Goal: Information Seeking & Learning: Learn about a topic

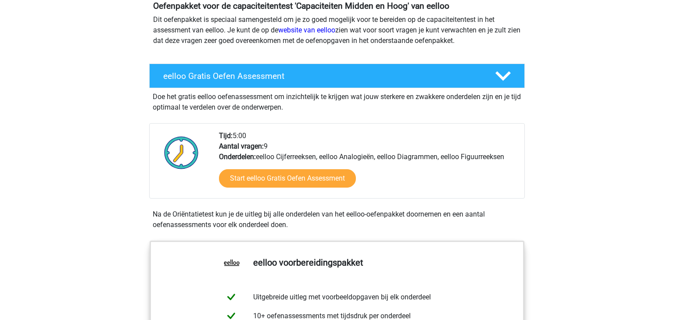
scroll to position [118, 0]
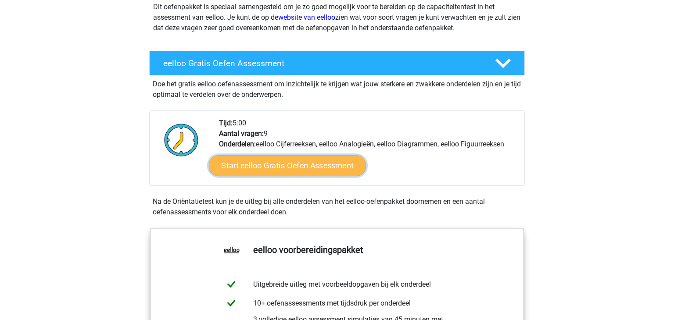
click at [314, 169] on link "Start eelloo Gratis Oefen Assessment" at bounding box center [287, 165] width 157 height 21
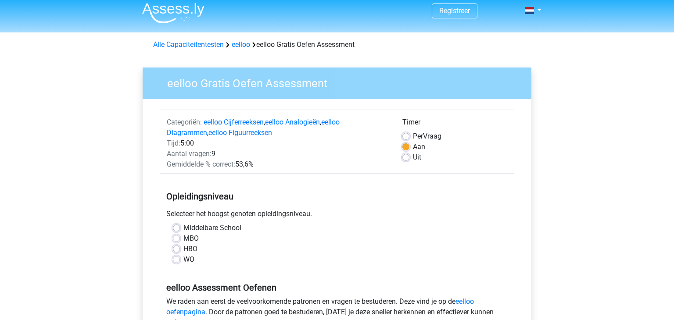
scroll to position [9, 0]
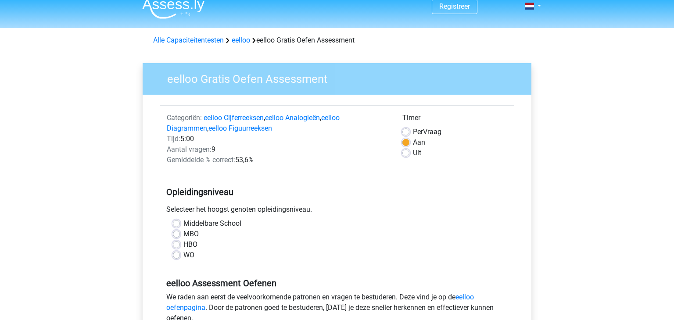
click at [407, 157] on div "Uit" at bounding box center [454, 153] width 105 height 11
click at [413, 156] on label "Uit" at bounding box center [417, 153] width 8 height 11
click at [407, 156] on input "Uit" at bounding box center [405, 152] width 7 height 9
radio input "true"
click at [183, 237] on label "MBO" at bounding box center [190, 234] width 15 height 11
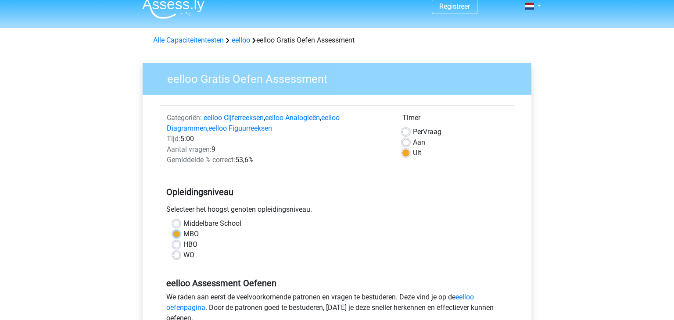
click at [179, 237] on input "MBO" at bounding box center [176, 233] width 7 height 9
radio input "true"
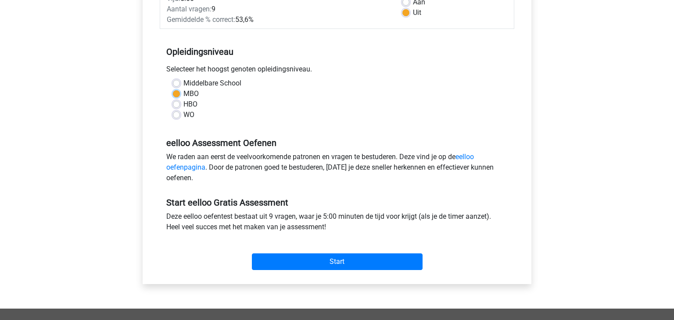
scroll to position [154, 0]
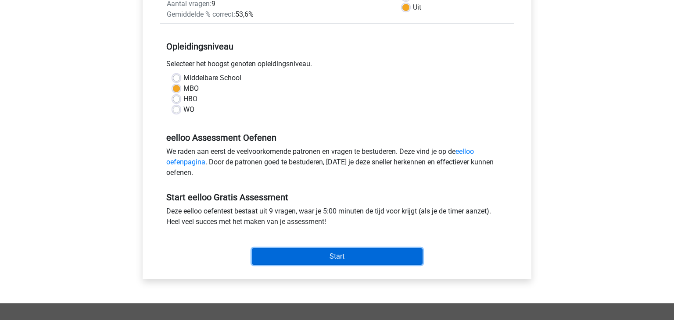
click at [297, 259] on input "Start" at bounding box center [337, 256] width 171 height 17
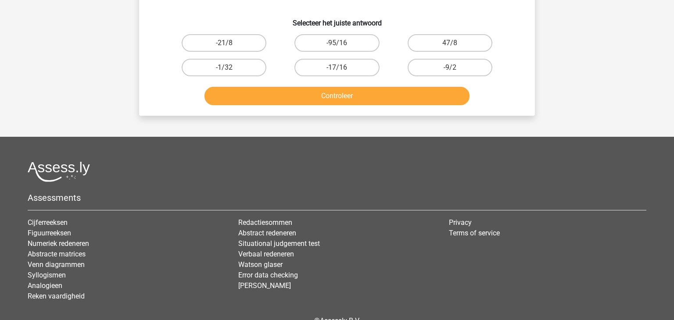
scroll to position [150, 0]
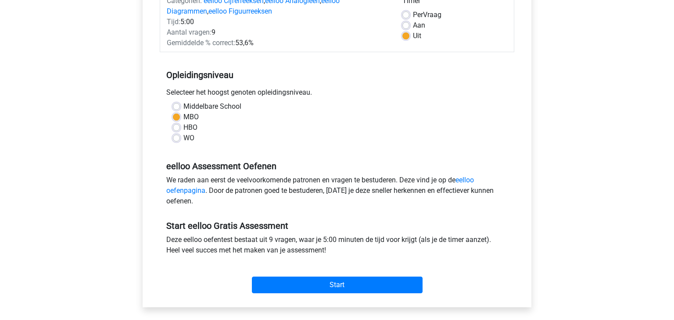
scroll to position [133, 0]
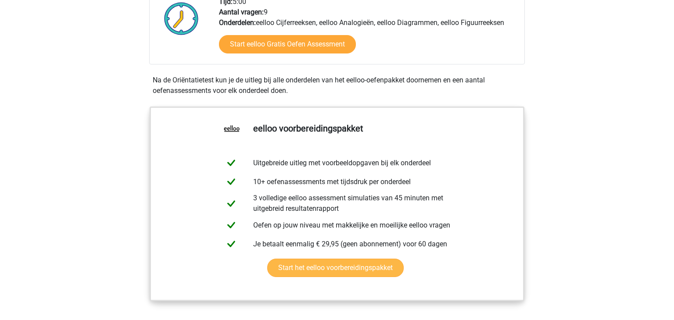
scroll to position [233, 0]
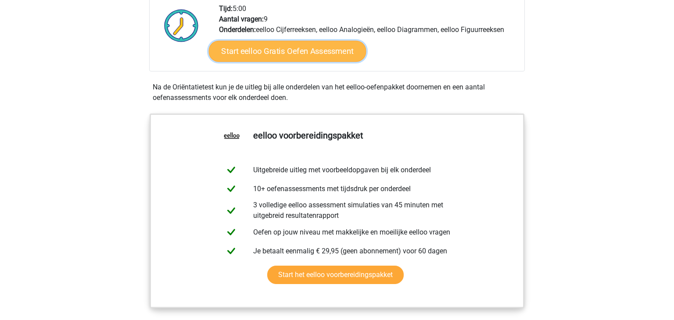
click at [336, 53] on link "Start eelloo Gratis Oefen Assessment" at bounding box center [287, 51] width 157 height 21
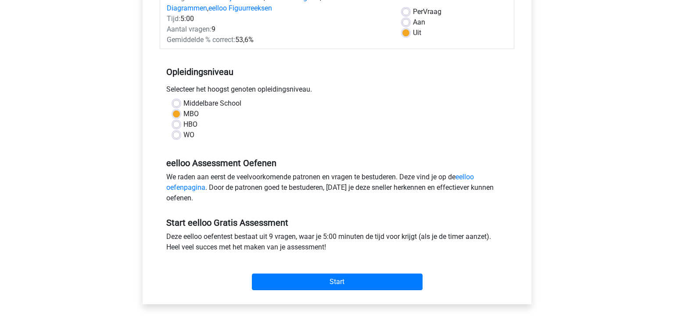
scroll to position [133, 0]
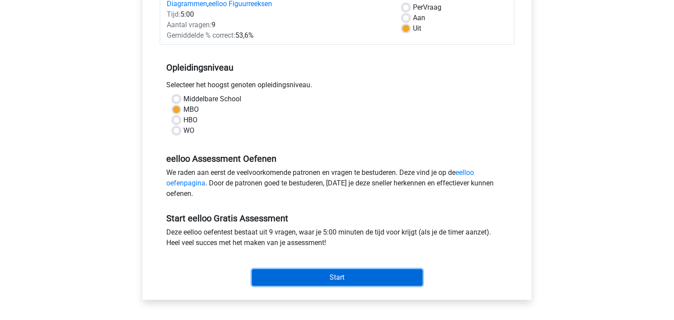
click at [316, 283] on input "Start" at bounding box center [337, 277] width 171 height 17
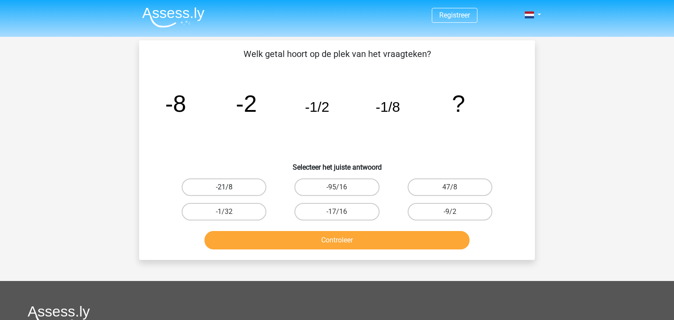
click at [254, 191] on label "-21/8" at bounding box center [224, 188] width 85 height 18
click at [230, 191] on input "-21/8" at bounding box center [227, 190] width 6 height 6
radio input "true"
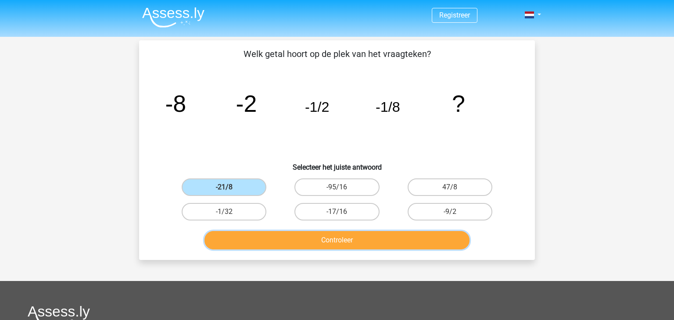
click at [287, 244] on button "Controleer" at bounding box center [336, 240] width 265 height 18
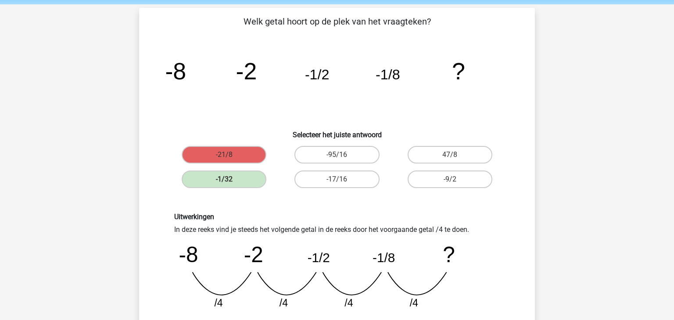
scroll to position [137, 0]
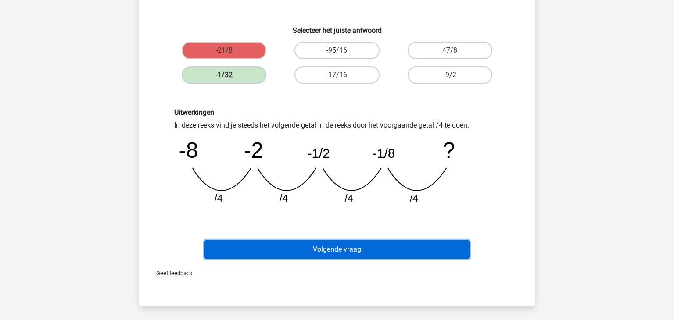
click at [428, 252] on button "Volgende vraag" at bounding box center [336, 249] width 265 height 18
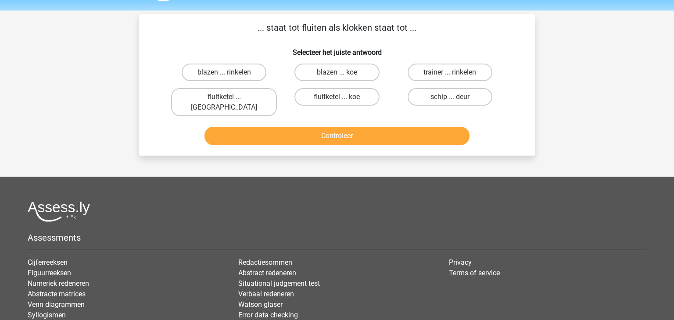
scroll to position [13, 0]
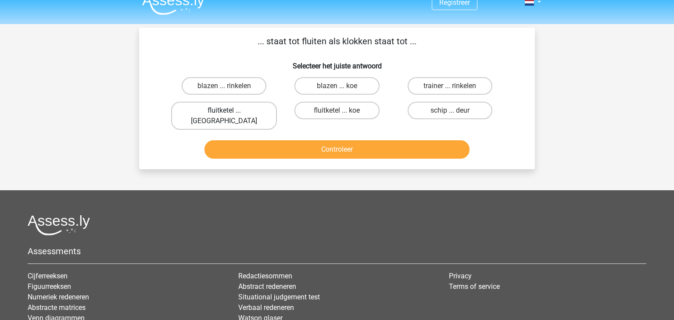
click at [234, 113] on label "fluitketel ... luiden" at bounding box center [224, 116] width 106 height 28
click at [230, 113] on input "fluitketel ... luiden" at bounding box center [227, 114] width 6 height 6
radio input "true"
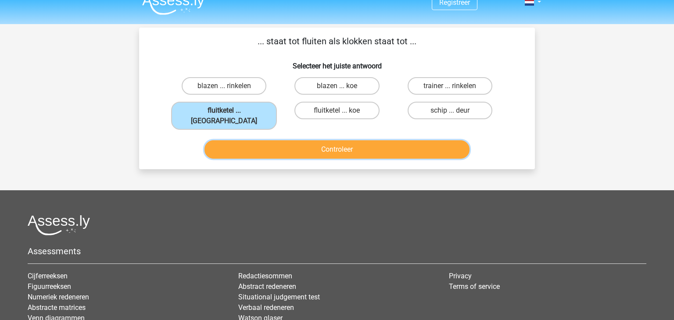
click at [277, 140] on button "Controleer" at bounding box center [336, 149] width 265 height 18
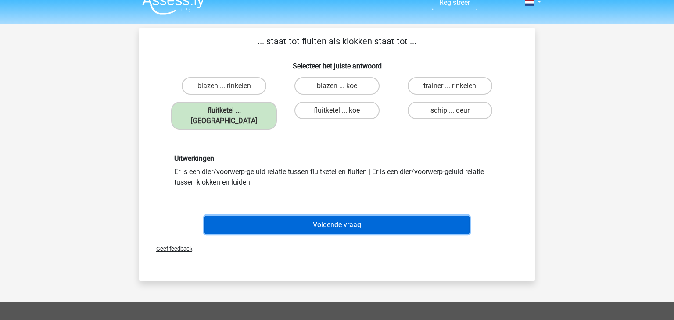
drag, startPoint x: 397, startPoint y: 210, endPoint x: 404, endPoint y: 202, distance: 9.9
click at [399, 216] on button "Volgende vraag" at bounding box center [336, 225] width 265 height 18
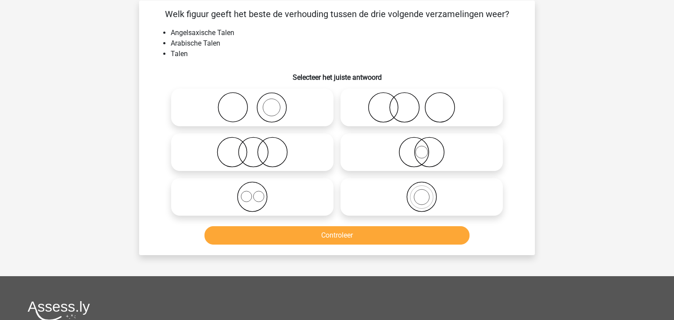
scroll to position [40, 0]
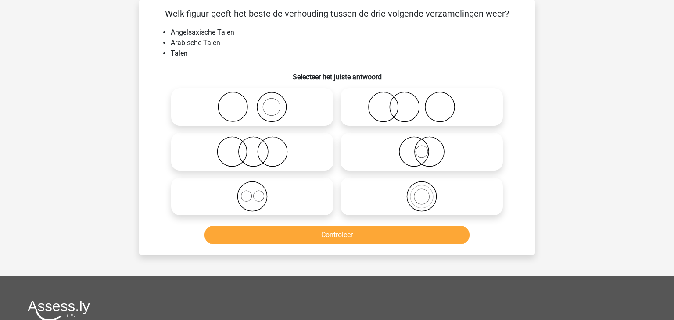
click at [280, 186] on icon at bounding box center [252, 196] width 155 height 31
click at [258, 186] on input "radio" at bounding box center [255, 189] width 6 height 6
radio input "true"
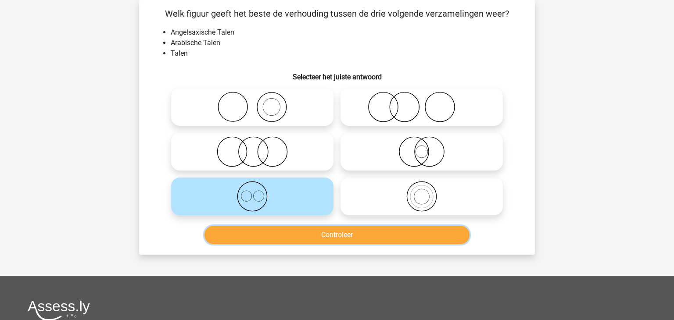
click at [335, 239] on button "Controleer" at bounding box center [336, 235] width 265 height 18
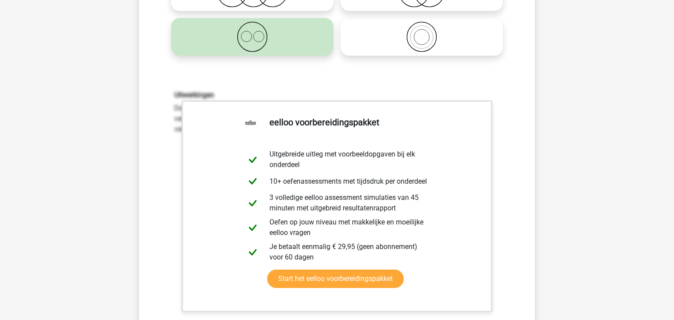
scroll to position [208, 0]
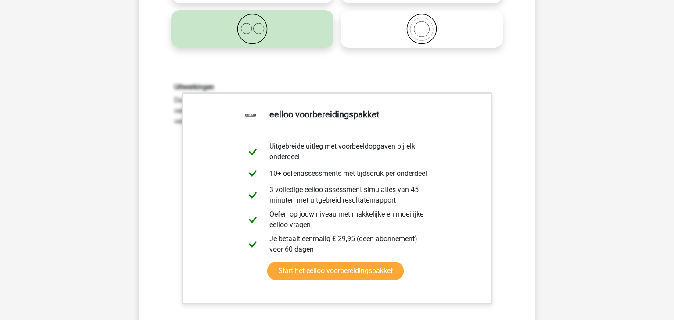
click at [109, 156] on div "Registreer" at bounding box center [337, 225] width 674 height 867
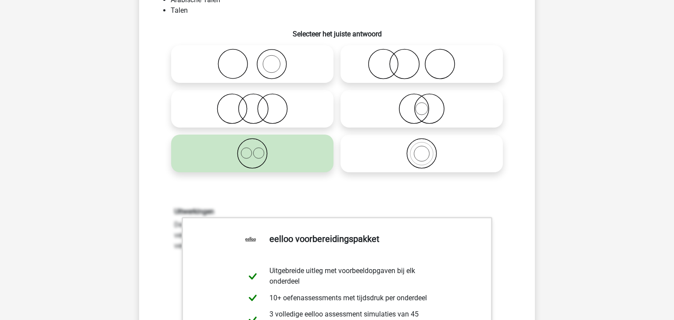
scroll to position [90, 0]
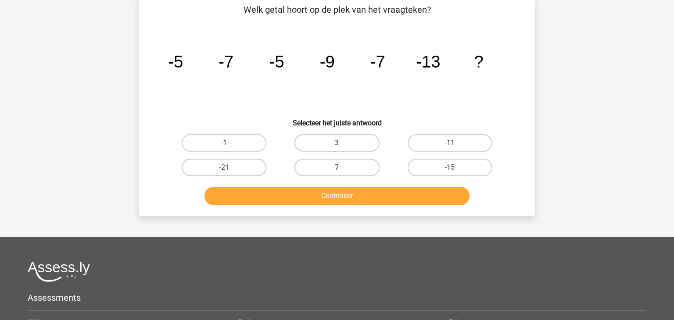
scroll to position [45, 0]
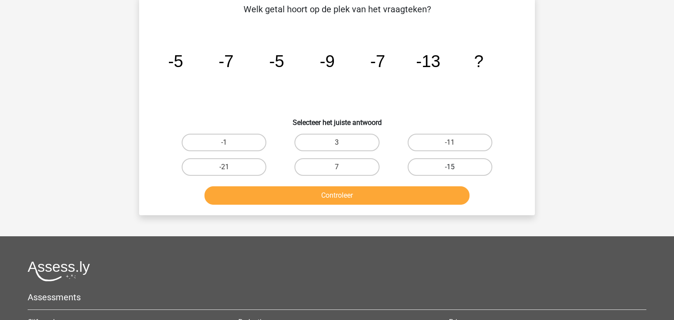
click at [472, 167] on label "-15" at bounding box center [449, 167] width 85 height 18
click at [455, 167] on input "-15" at bounding box center [453, 170] width 6 height 6
radio input "true"
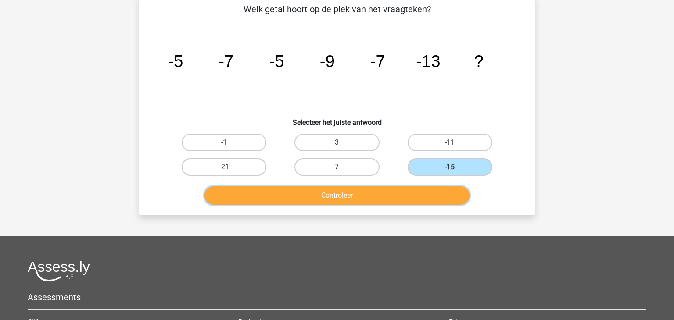
click at [447, 199] on button "Controleer" at bounding box center [336, 195] width 265 height 18
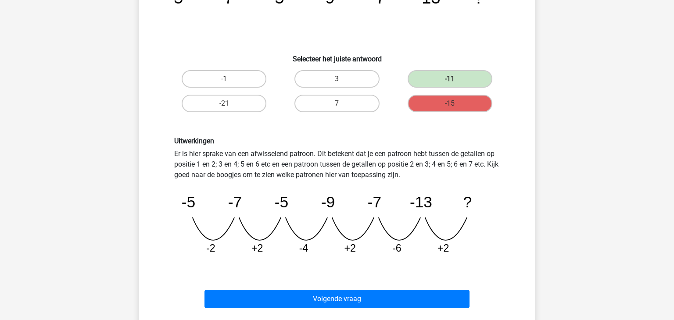
scroll to position [130, 0]
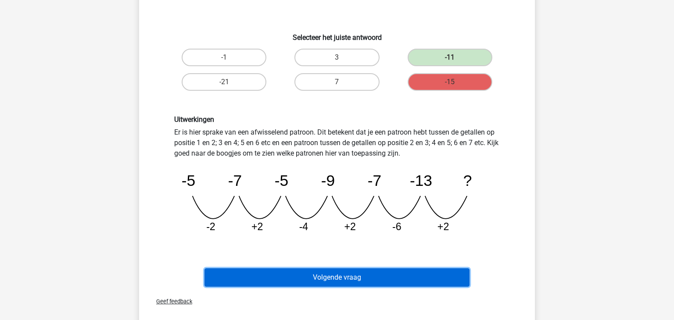
click at [428, 282] on button "Volgende vraag" at bounding box center [336, 277] width 265 height 18
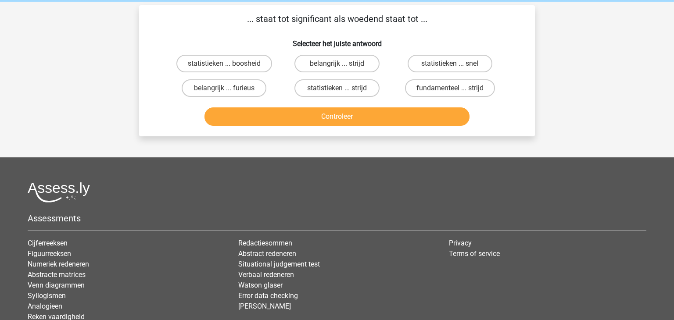
scroll to position [27, 0]
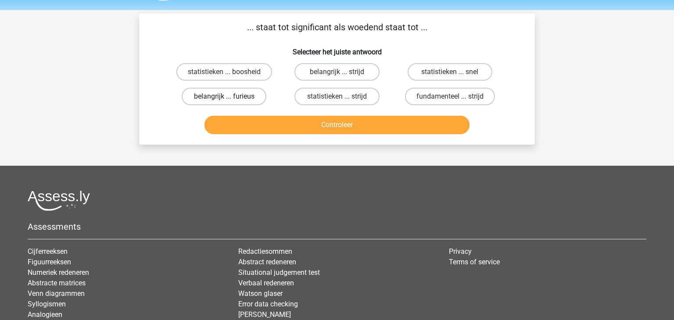
click at [243, 95] on label "belangrijk ... furieus" at bounding box center [224, 97] width 85 height 18
click at [230, 96] on input "belangrijk ... furieus" at bounding box center [227, 99] width 6 height 6
radio input "true"
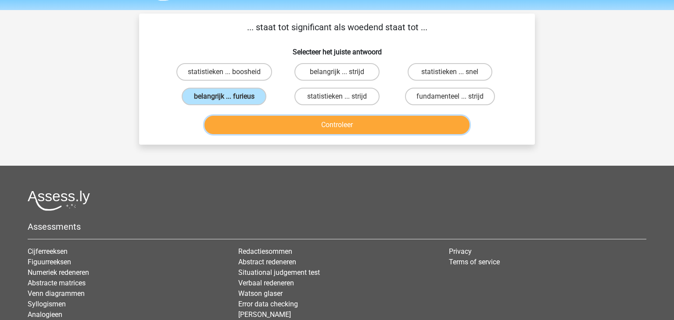
click at [311, 128] on button "Controleer" at bounding box center [336, 125] width 265 height 18
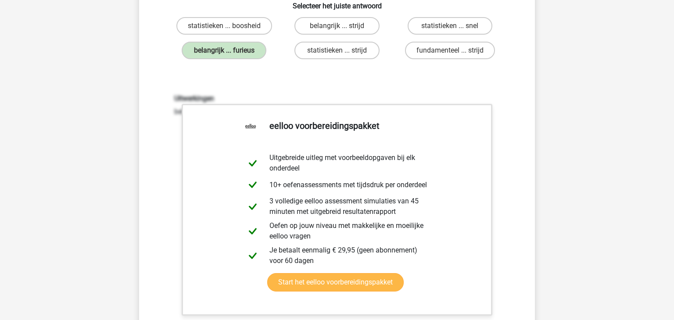
scroll to position [149, 0]
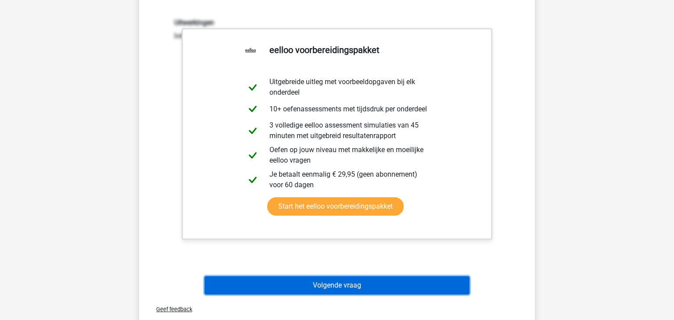
click at [366, 289] on button "Volgende vraag" at bounding box center [336, 285] width 265 height 18
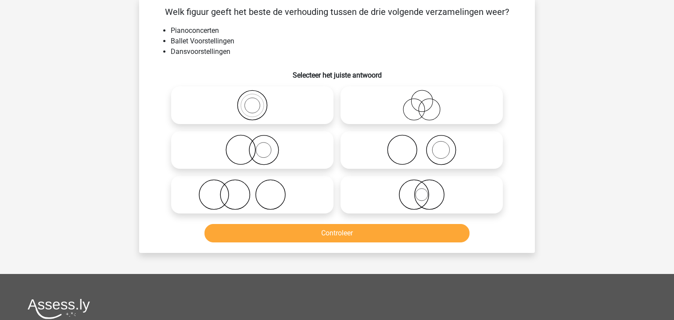
scroll to position [40, 0]
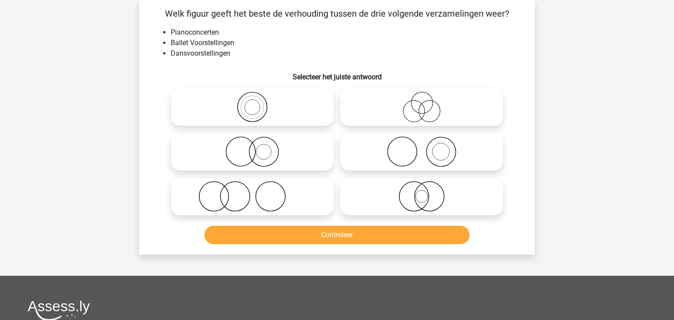
drag, startPoint x: 463, startPoint y: 159, endPoint x: 468, endPoint y: 154, distance: 6.5
click at [468, 155] on icon at bounding box center [421, 151] width 155 height 31
click at [427, 147] on input "radio" at bounding box center [424, 145] width 6 height 6
radio input "true"
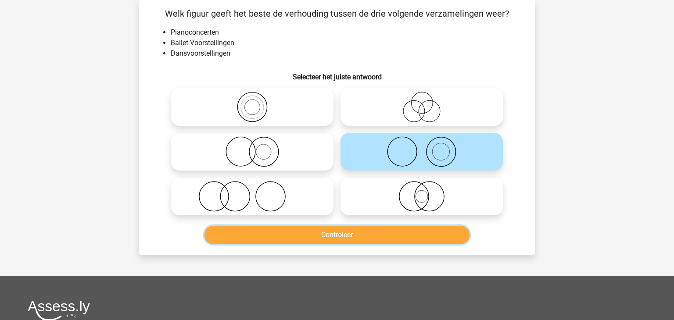
click at [457, 229] on button "Controleer" at bounding box center [336, 235] width 265 height 18
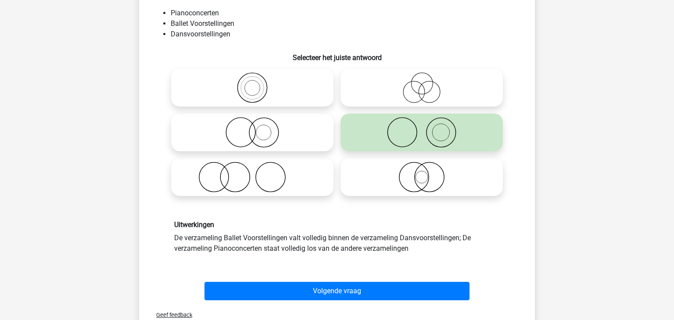
scroll to position [74, 0]
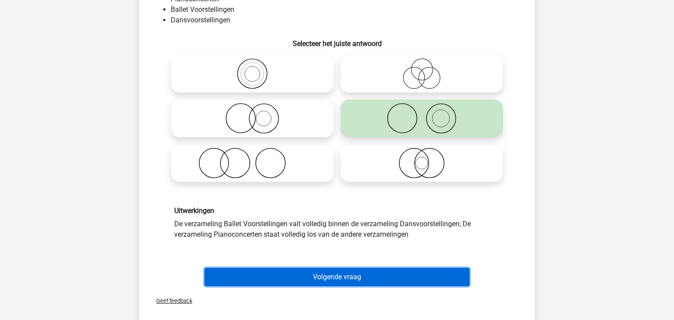
drag, startPoint x: 464, startPoint y: 275, endPoint x: 459, endPoint y: 274, distance: 5.3
click at [463, 275] on button "Volgende vraag" at bounding box center [336, 277] width 265 height 18
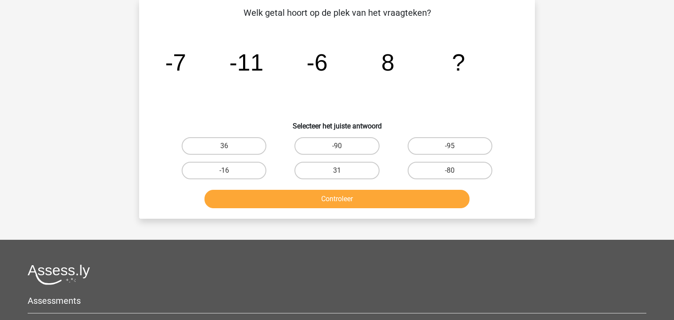
scroll to position [40, 0]
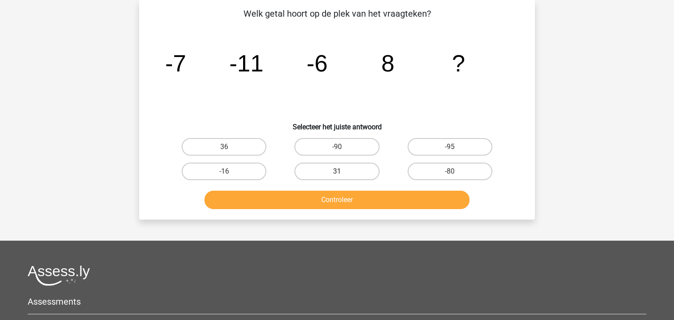
click at [365, 172] on label "31" at bounding box center [336, 172] width 85 height 18
click at [343, 172] on input "31" at bounding box center [340, 174] width 6 height 6
radio input "true"
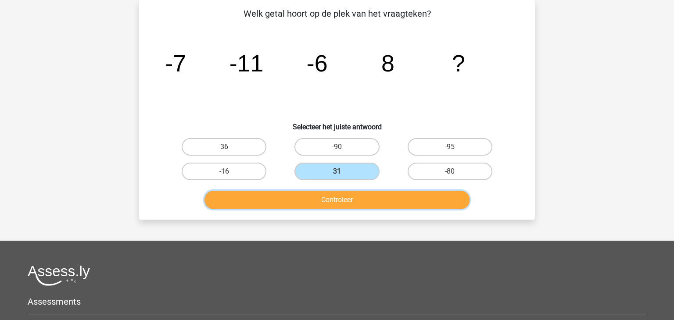
click at [383, 203] on button "Controleer" at bounding box center [336, 200] width 265 height 18
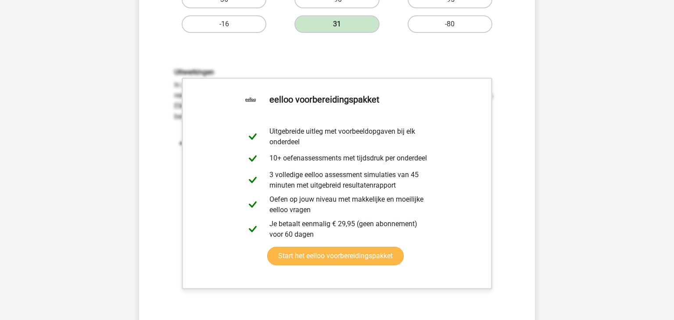
scroll to position [189, 0]
click at [370, 253] on link "Start het eelloo voorbereidingspakket" at bounding box center [335, 255] width 136 height 18
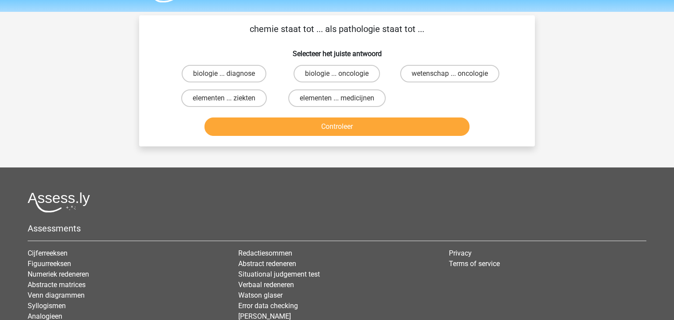
scroll to position [16, 0]
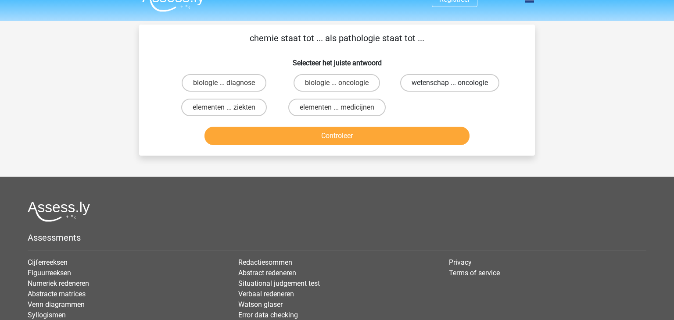
click at [466, 83] on label "wetenschap ... oncologie" at bounding box center [449, 83] width 99 height 18
click at [455, 83] on input "wetenschap ... oncologie" at bounding box center [453, 86] width 6 height 6
radio input "true"
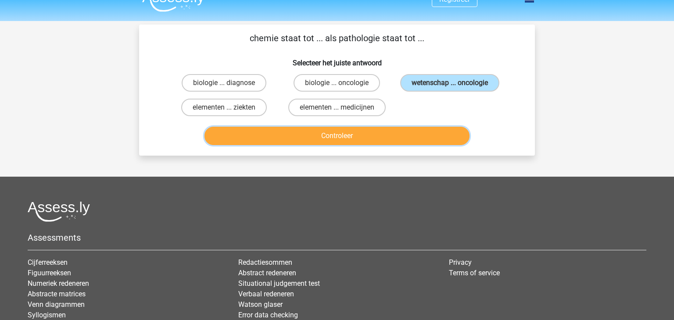
click at [433, 136] on button "Controleer" at bounding box center [336, 136] width 265 height 18
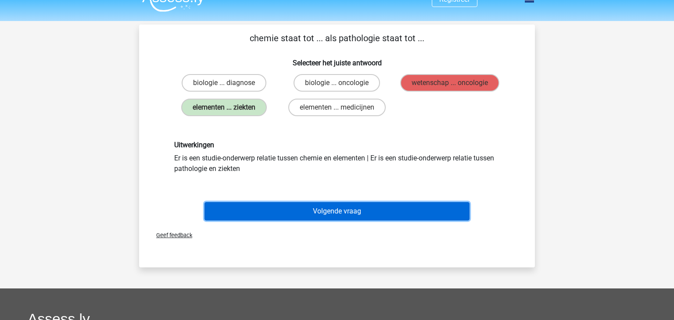
click at [426, 212] on button "Volgende vraag" at bounding box center [336, 211] width 265 height 18
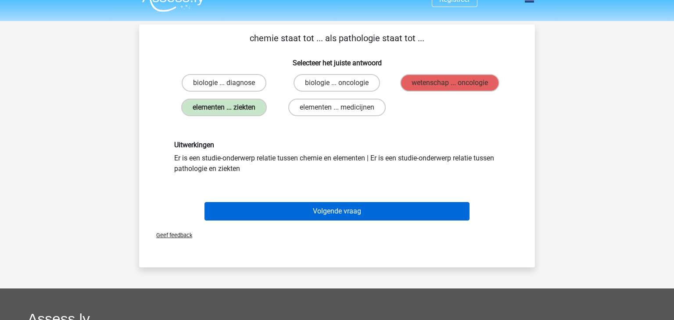
scroll to position [40, 0]
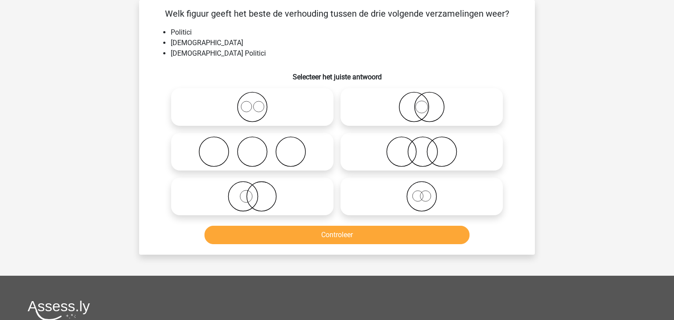
click at [276, 109] on icon at bounding box center [252, 107] width 155 height 31
click at [258, 103] on input "radio" at bounding box center [255, 100] width 6 height 6
radio input "true"
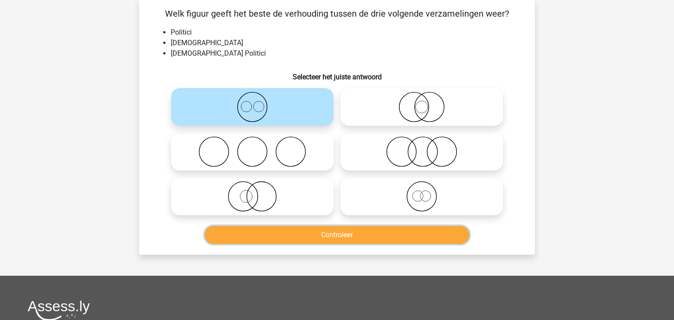
click at [345, 239] on button "Controleer" at bounding box center [336, 235] width 265 height 18
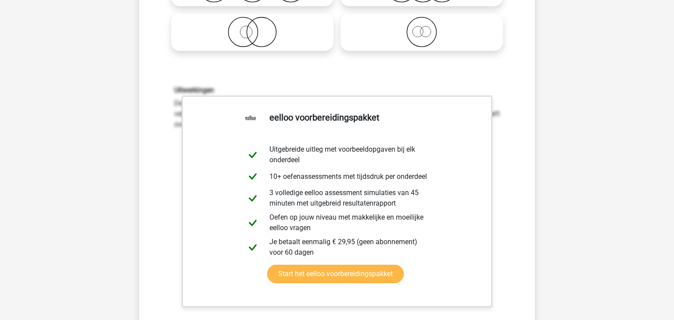
scroll to position [279, 0]
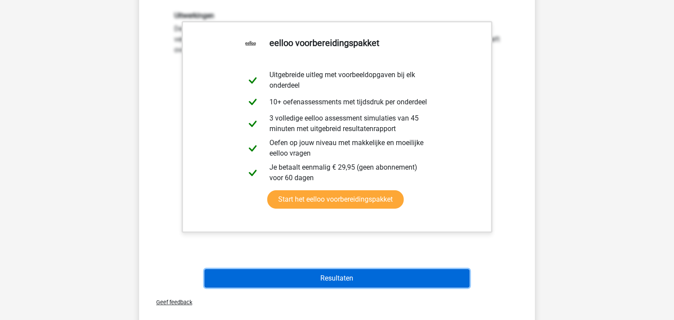
click at [354, 279] on button "Resultaten" at bounding box center [336, 278] width 265 height 18
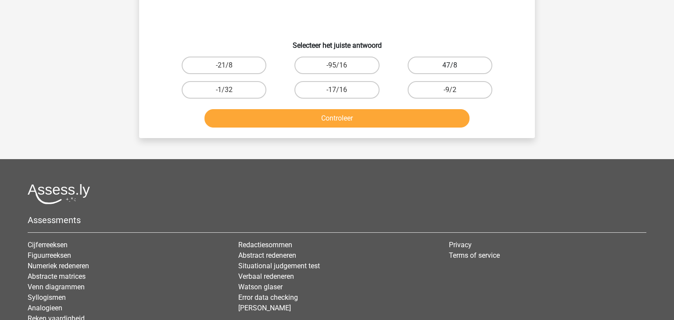
scroll to position [119, 0]
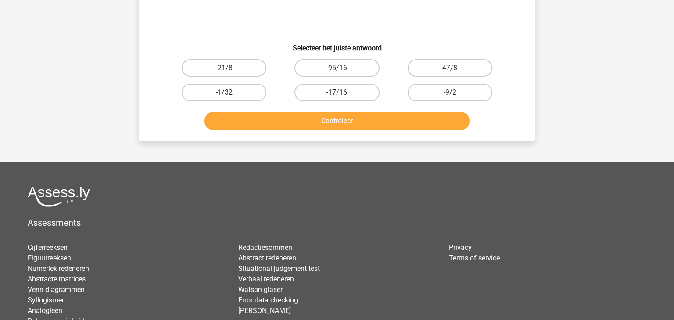
click at [320, 89] on label "-17/16" at bounding box center [336, 93] width 85 height 18
click at [337, 93] on input "-17/16" at bounding box center [340, 96] width 6 height 6
radio input "true"
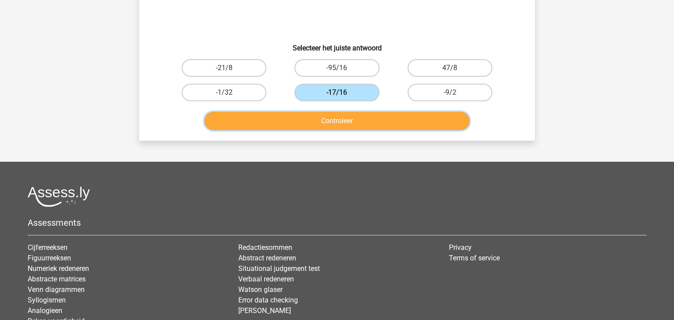
click at [324, 121] on button "Controleer" at bounding box center [336, 121] width 265 height 18
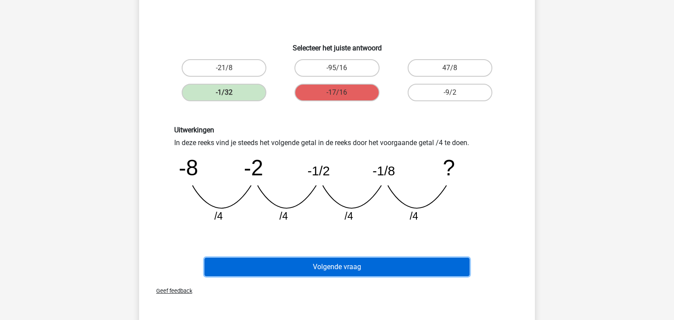
click at [391, 266] on button "Volgende vraag" at bounding box center [336, 267] width 265 height 18
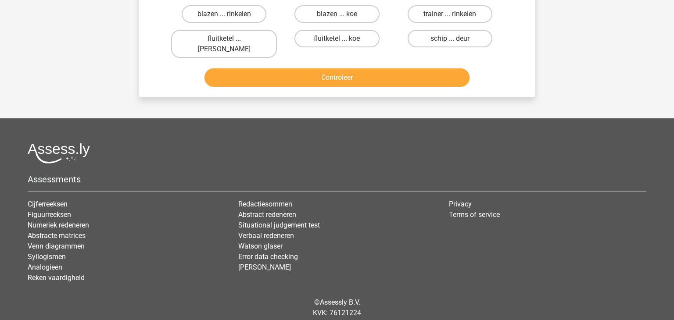
scroll to position [93, 0]
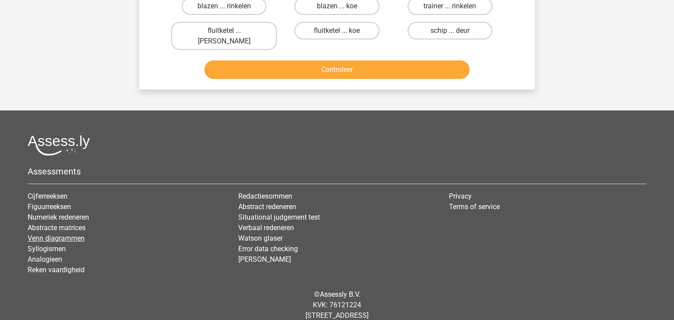
click at [65, 234] on link "Venn diagrammen" at bounding box center [56, 238] width 57 height 8
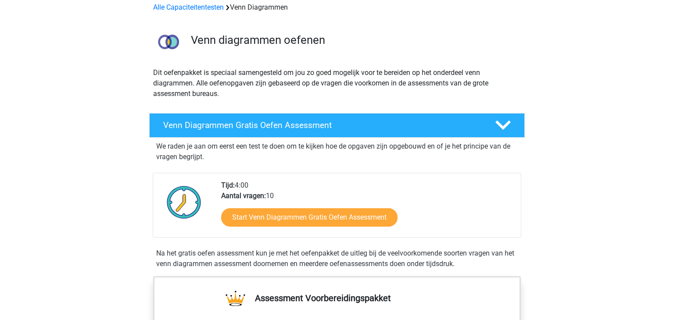
scroll to position [53, 0]
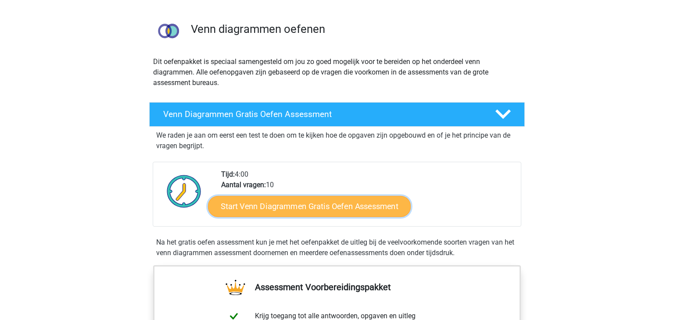
click at [307, 205] on link "Start Venn Diagrammen Gratis Oefen Assessment" at bounding box center [309, 206] width 203 height 21
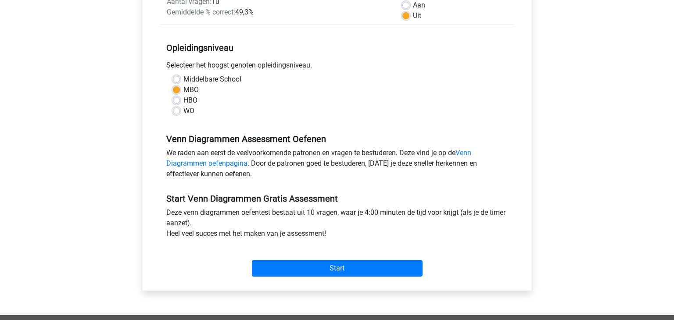
scroll to position [147, 0]
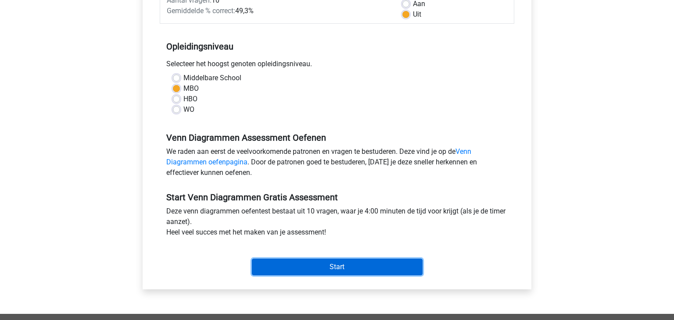
click at [394, 262] on input "Start" at bounding box center [337, 267] width 171 height 17
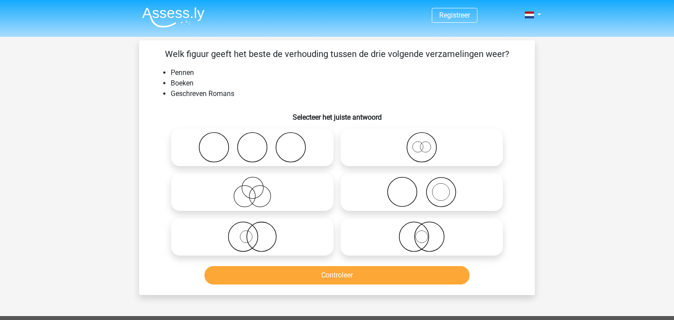
click at [448, 195] on icon at bounding box center [421, 192] width 155 height 31
click at [427, 188] on input "radio" at bounding box center [424, 185] width 6 height 6
radio input "true"
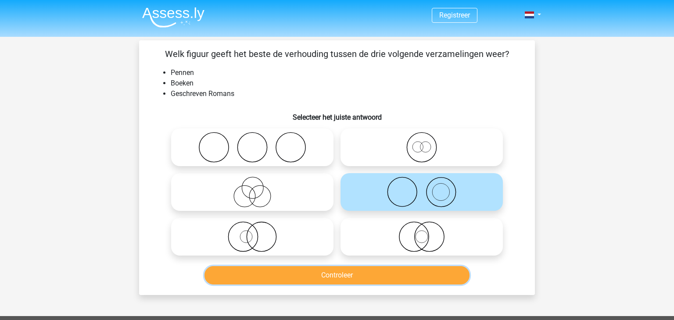
click at [371, 279] on button "Controleer" at bounding box center [336, 275] width 265 height 18
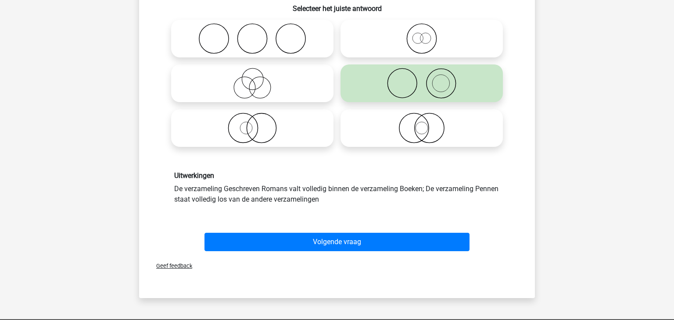
scroll to position [112, 0]
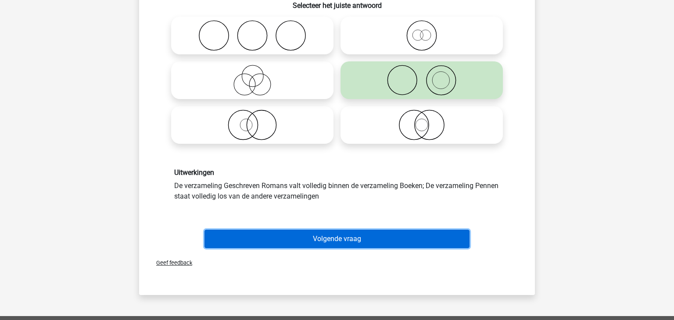
click at [384, 238] on button "Volgende vraag" at bounding box center [336, 239] width 265 height 18
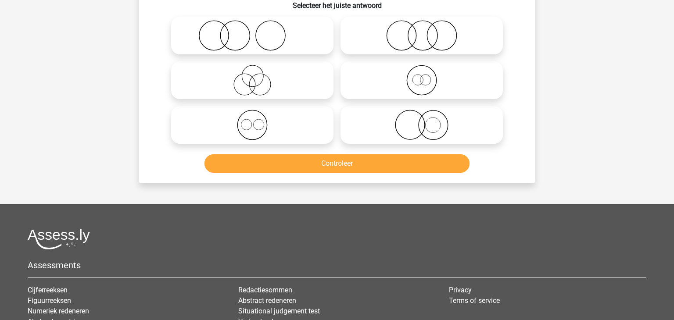
scroll to position [40, 0]
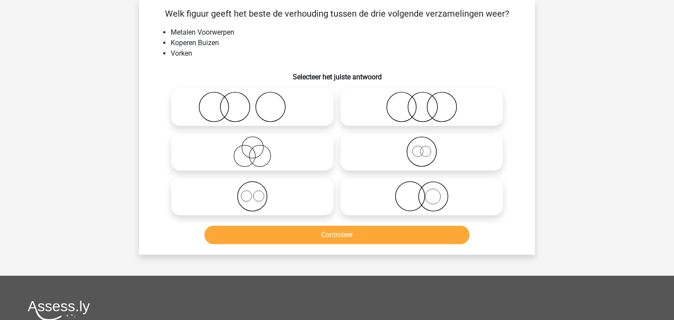
click at [262, 103] on icon at bounding box center [252, 107] width 155 height 31
click at [258, 103] on input "radio" at bounding box center [255, 100] width 6 height 6
radio input "true"
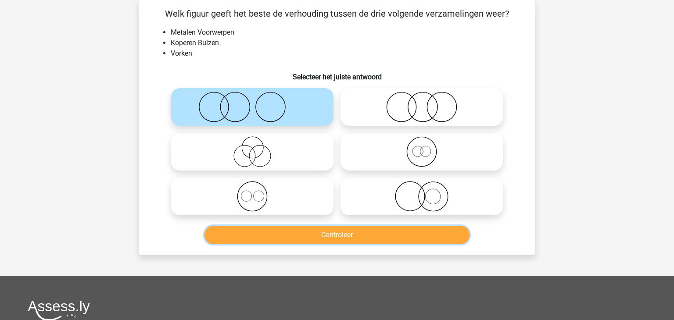
click at [321, 239] on button "Controleer" at bounding box center [336, 235] width 265 height 18
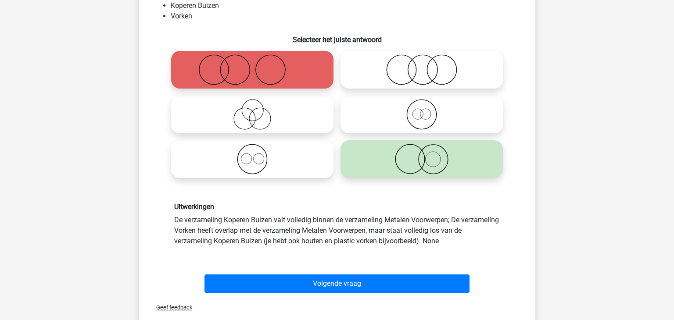
scroll to position [83, 0]
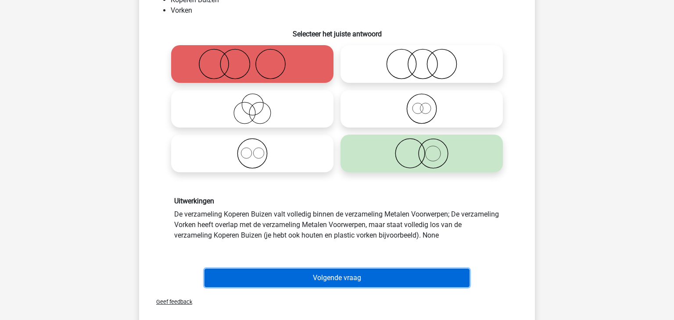
click at [288, 275] on button "Volgende vraag" at bounding box center [336, 278] width 265 height 18
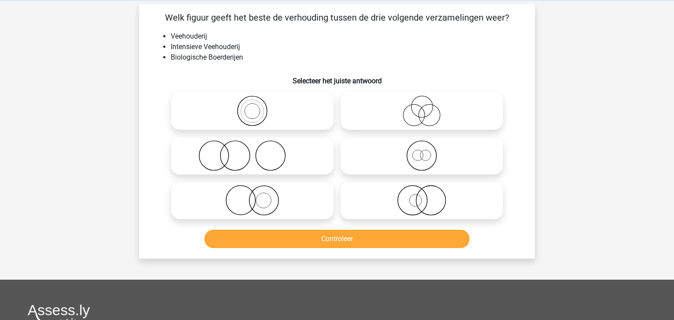
scroll to position [36, 0]
drag, startPoint x: 262, startPoint y: 86, endPoint x: 250, endPoint y: 119, distance: 35.2
click at [261, 87] on div "Welk figuur geeft het beste de verhouding tussen de drie volgende verzamelingen…" at bounding box center [337, 131] width 389 height 241
click at [261, 118] on icon at bounding box center [252, 111] width 155 height 31
click at [258, 107] on input "radio" at bounding box center [255, 104] width 6 height 6
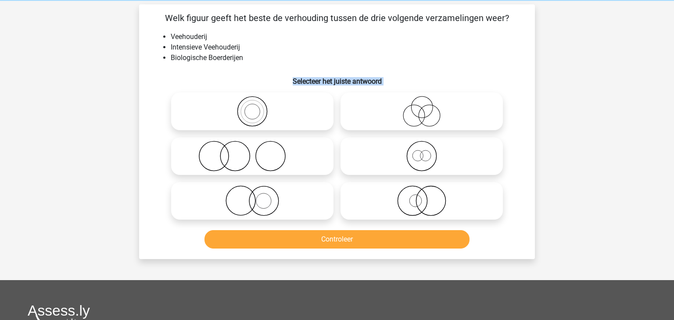
radio input "true"
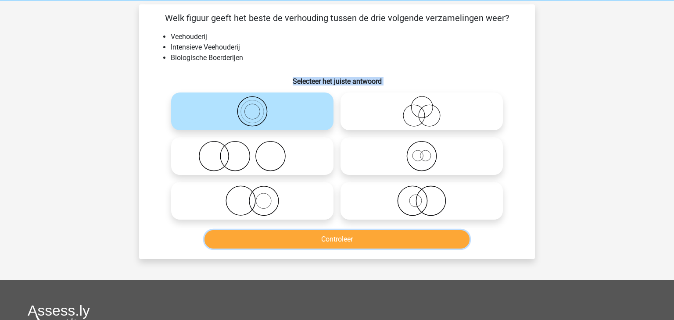
click at [365, 238] on button "Controleer" at bounding box center [336, 239] width 265 height 18
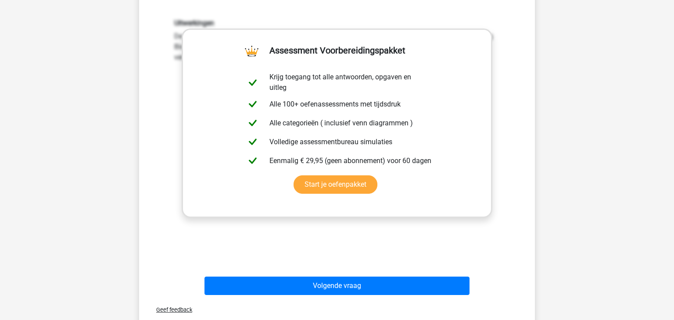
scroll to position [274, 0]
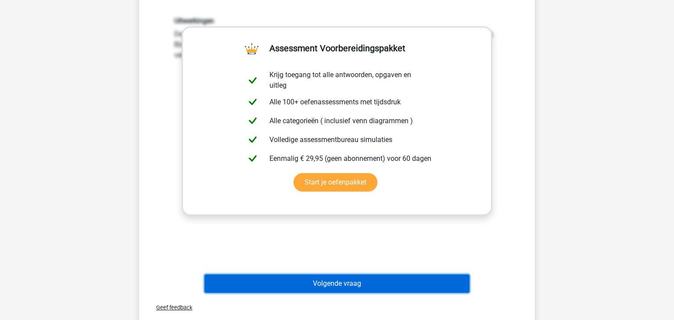
click at [349, 284] on button "Volgende vraag" at bounding box center [336, 284] width 265 height 18
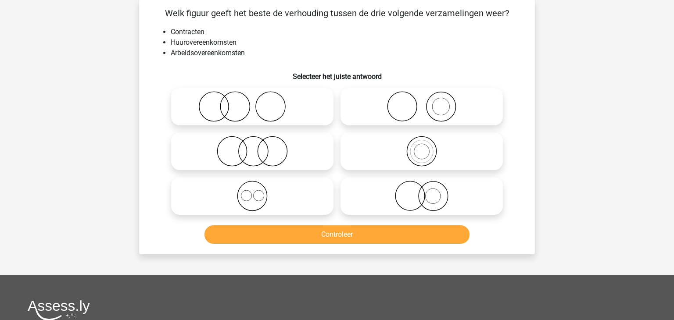
scroll to position [40, 0]
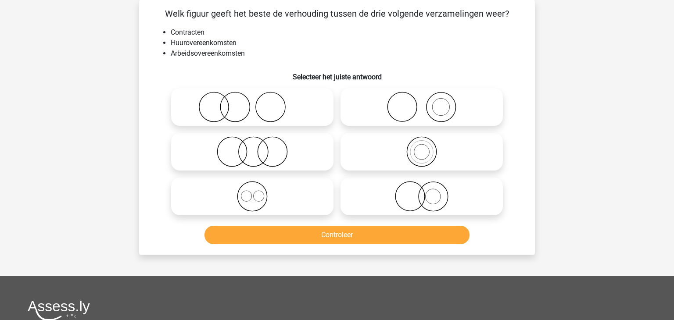
click at [429, 122] on icon at bounding box center [421, 107] width 155 height 31
click at [427, 103] on input "radio" at bounding box center [424, 100] width 6 height 6
radio input "true"
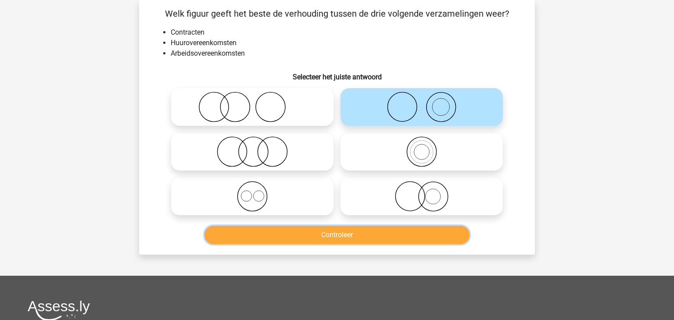
click at [386, 241] on button "Controleer" at bounding box center [336, 235] width 265 height 18
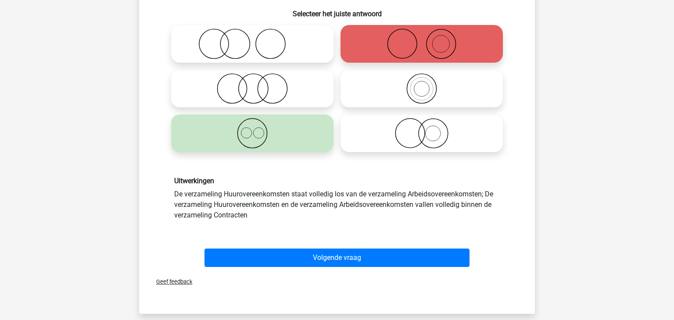
scroll to position [112, 0]
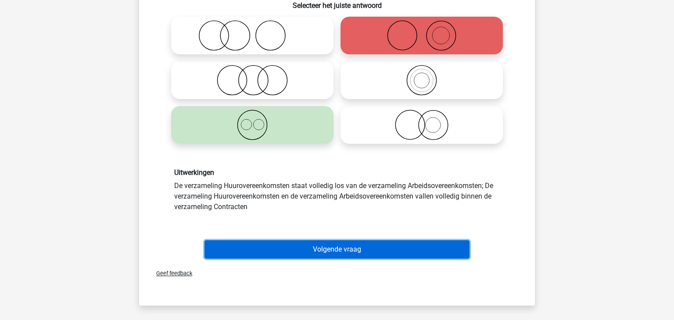
click at [402, 250] on button "Volgende vraag" at bounding box center [336, 249] width 265 height 18
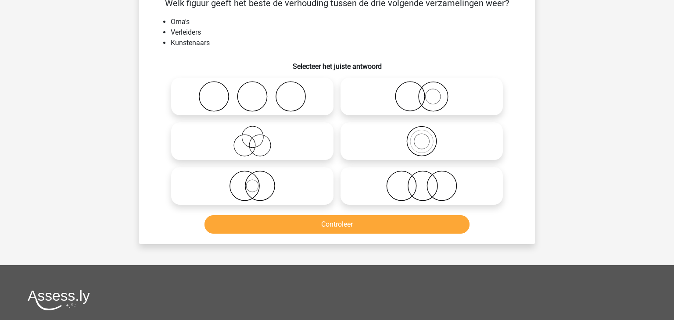
scroll to position [40, 0]
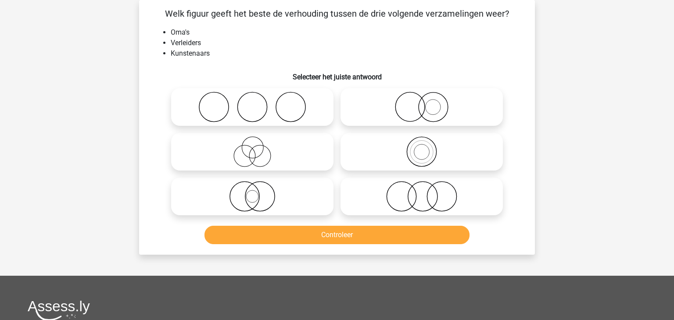
click at [266, 108] on icon at bounding box center [252, 107] width 155 height 31
click at [258, 103] on input "radio" at bounding box center [255, 100] width 6 height 6
radio input "true"
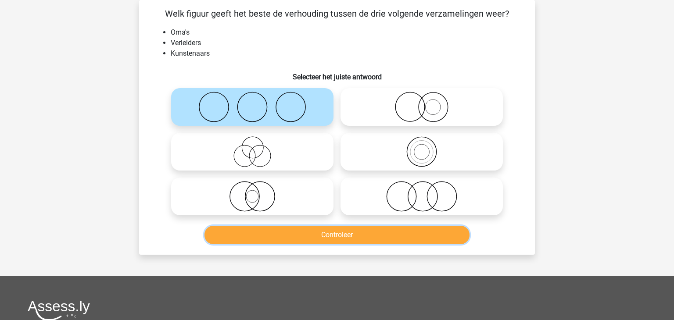
click at [344, 240] on button "Controleer" at bounding box center [336, 235] width 265 height 18
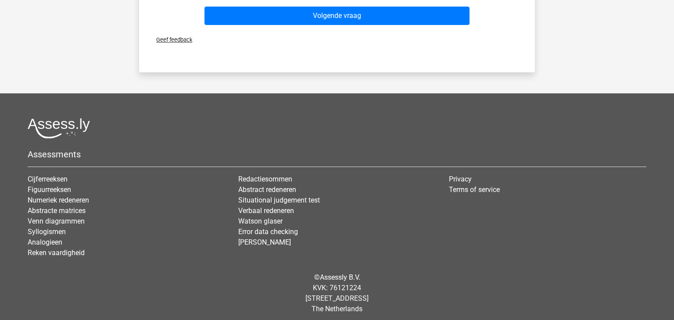
scroll to position [538, 0]
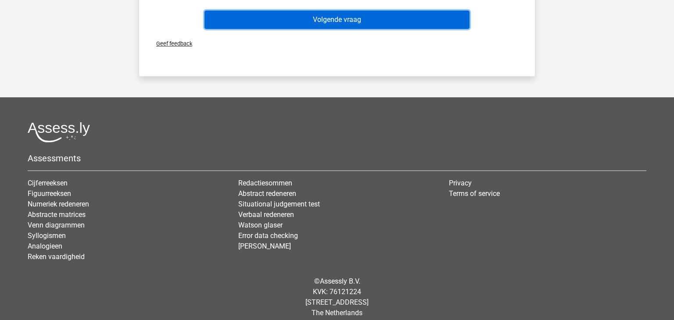
click at [415, 21] on button "Volgende vraag" at bounding box center [336, 20] width 265 height 18
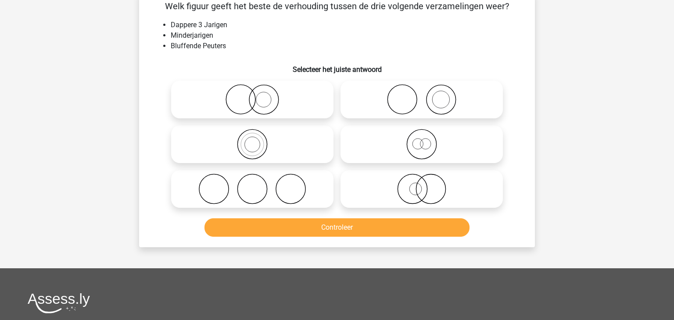
scroll to position [40, 0]
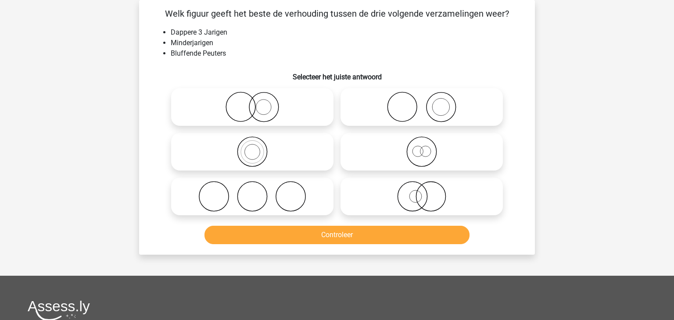
click at [443, 155] on icon at bounding box center [421, 151] width 155 height 31
click at [427, 147] on input "radio" at bounding box center [424, 145] width 6 height 6
radio input "true"
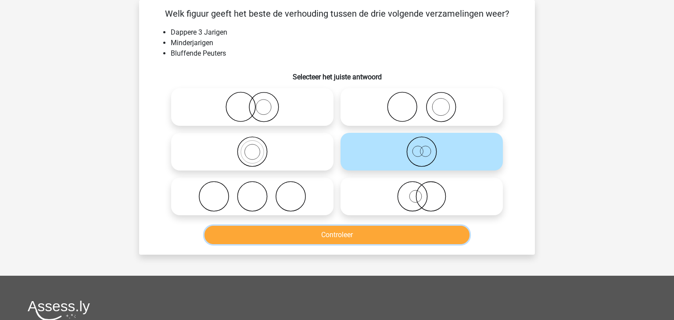
click at [412, 237] on button "Controleer" at bounding box center [336, 235] width 265 height 18
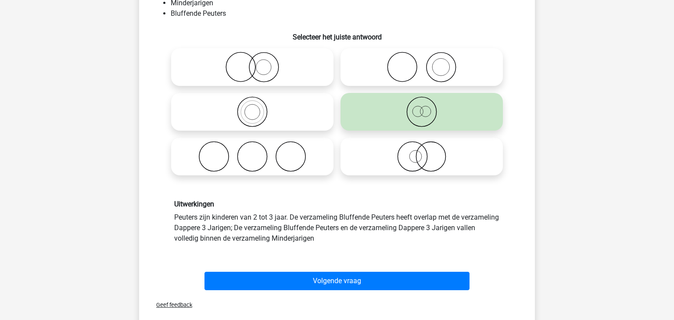
scroll to position [81, 0]
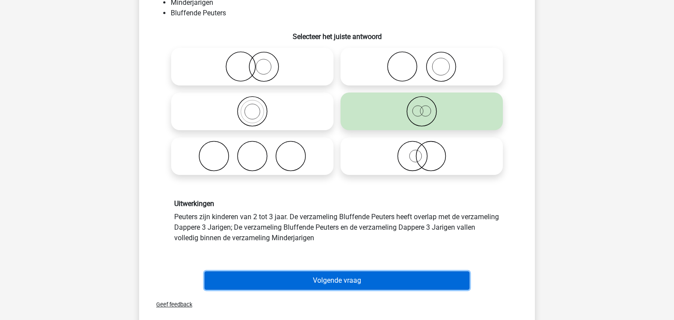
click at [418, 288] on button "Volgende vraag" at bounding box center [336, 280] width 265 height 18
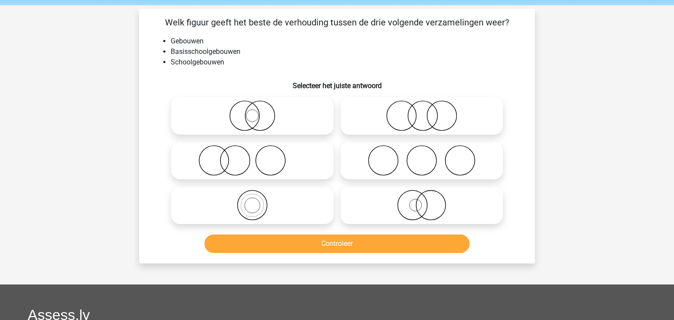
scroll to position [32, 0]
click at [271, 164] on icon at bounding box center [252, 160] width 155 height 31
click at [258, 156] on input "radio" at bounding box center [255, 153] width 6 height 6
radio input "true"
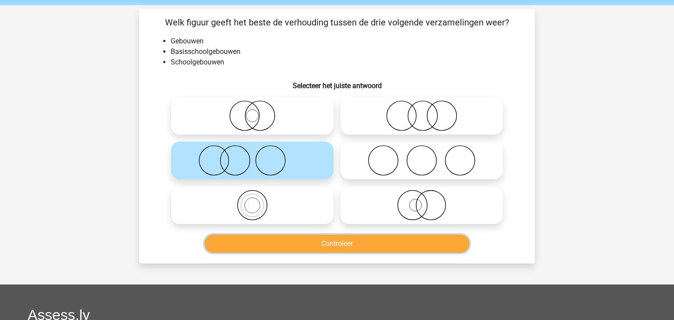
click at [365, 244] on button "Controleer" at bounding box center [336, 244] width 265 height 18
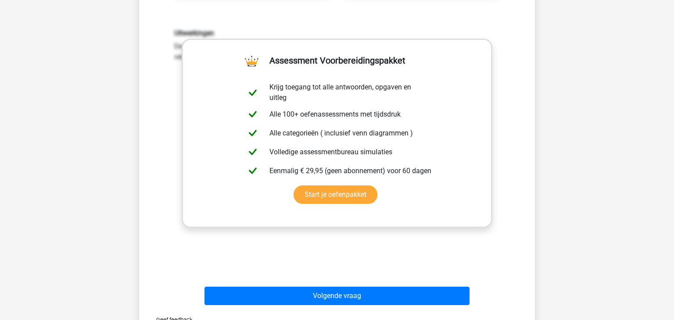
scroll to position [317, 0]
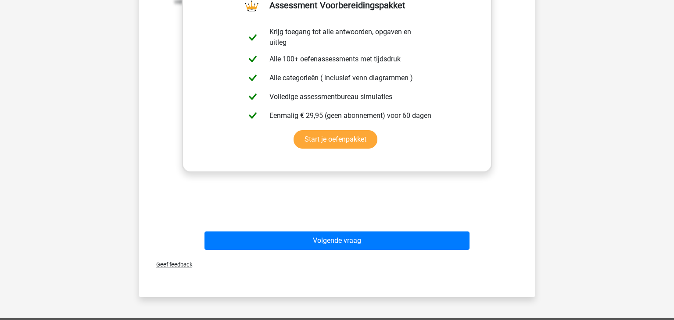
click at [313, 231] on div "Volgende vraag" at bounding box center [337, 239] width 368 height 29
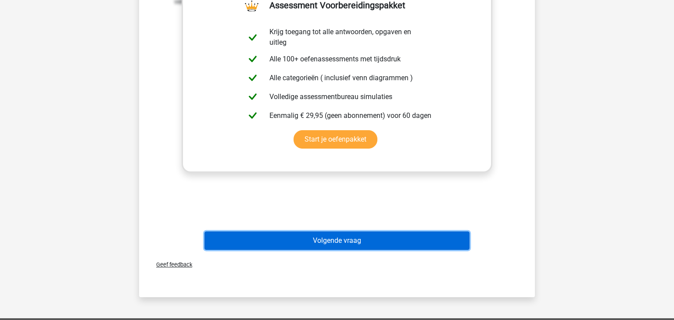
click at [311, 236] on button "Volgende vraag" at bounding box center [336, 241] width 265 height 18
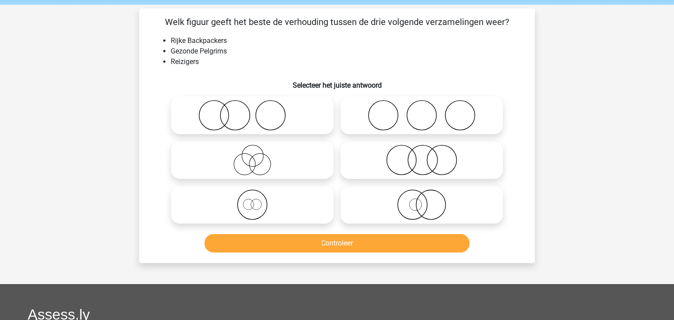
scroll to position [32, 0]
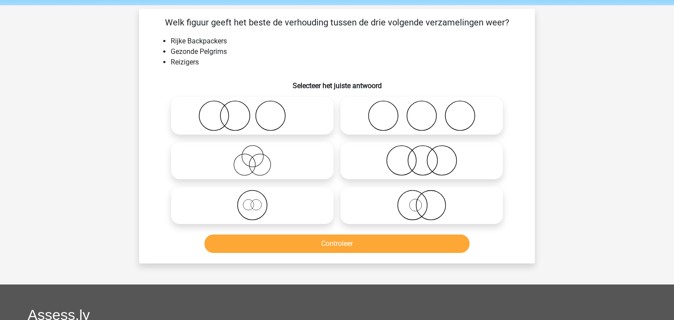
click at [452, 207] on icon at bounding box center [421, 205] width 155 height 31
click at [427, 201] on input "radio" at bounding box center [424, 198] width 6 height 6
radio input "true"
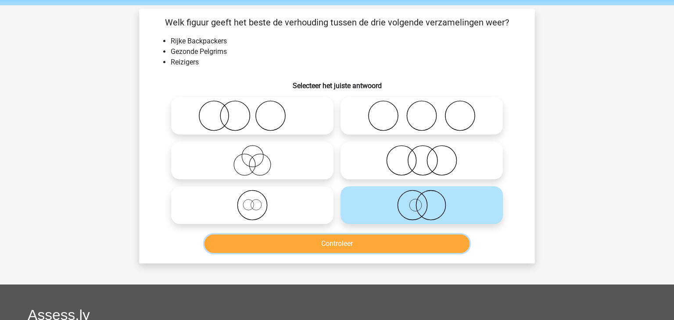
click at [385, 239] on button "Controleer" at bounding box center [336, 244] width 265 height 18
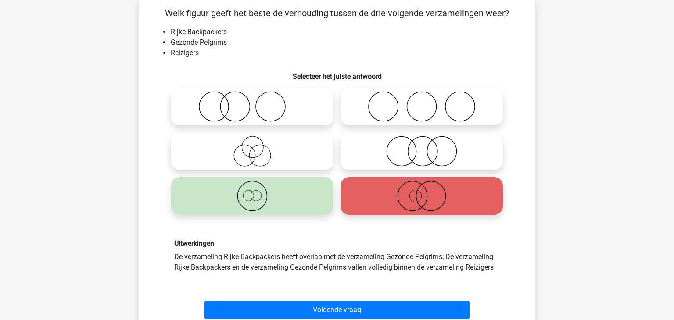
scroll to position [51, 0]
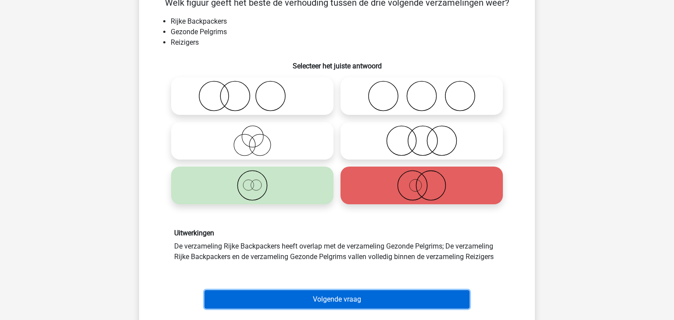
click at [438, 296] on button "Volgende vraag" at bounding box center [336, 299] width 265 height 18
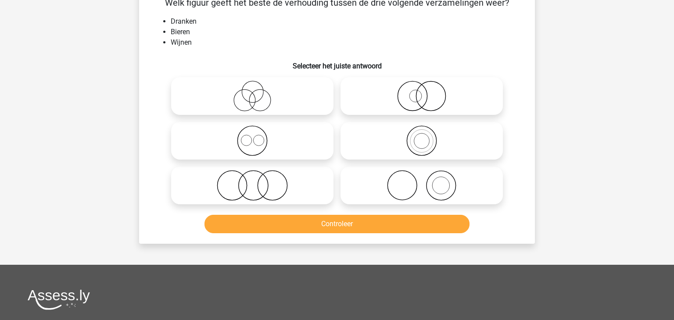
scroll to position [40, 0]
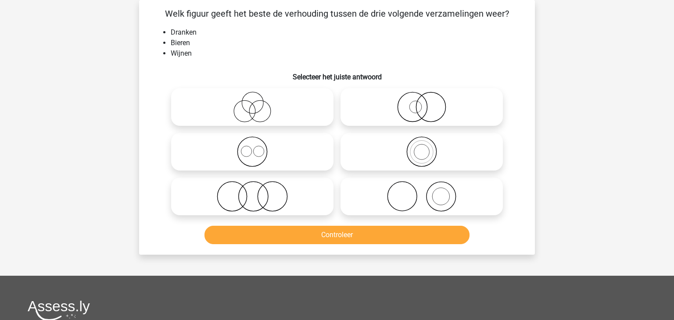
click at [236, 150] on icon at bounding box center [252, 151] width 155 height 31
click at [252, 147] on input "radio" at bounding box center [255, 145] width 6 height 6
radio input "true"
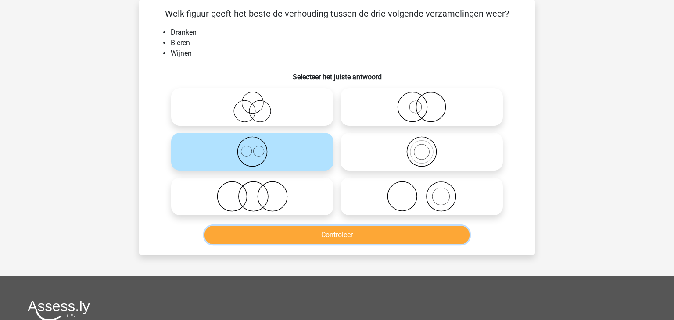
click at [303, 227] on button "Controleer" at bounding box center [336, 235] width 265 height 18
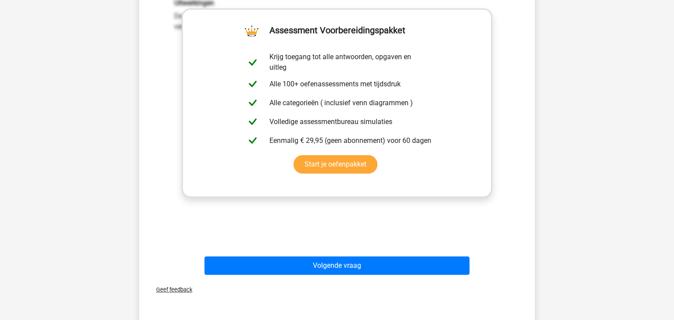
scroll to position [293, 0]
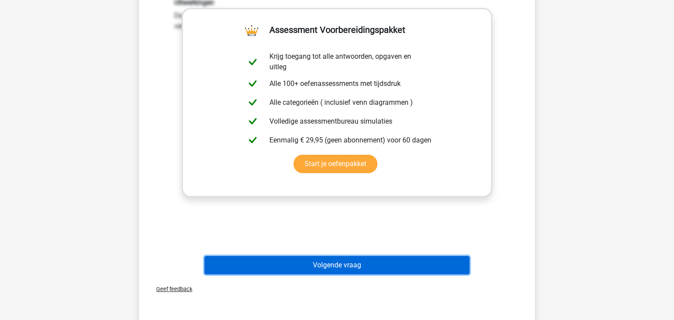
click at [316, 265] on button "Volgende vraag" at bounding box center [336, 265] width 265 height 18
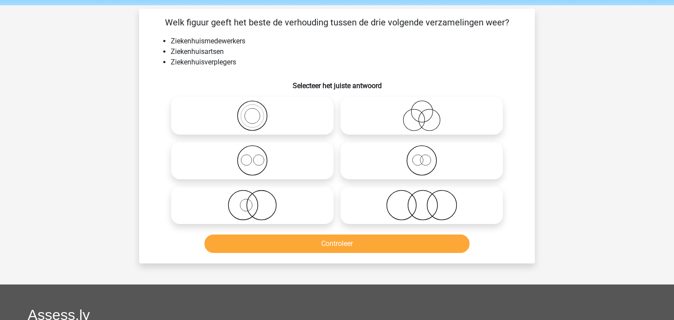
scroll to position [32, 0]
click at [459, 166] on icon at bounding box center [421, 160] width 155 height 31
click at [427, 156] on input "radio" at bounding box center [424, 153] width 6 height 6
radio input "true"
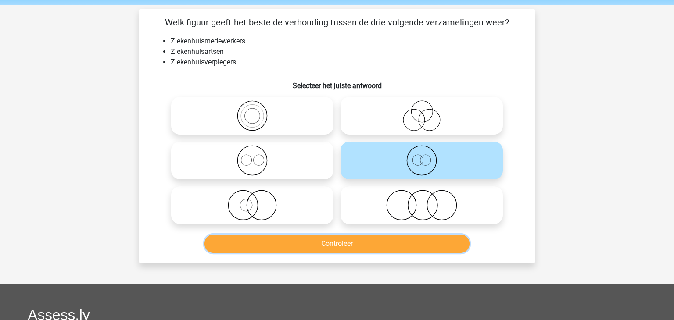
drag, startPoint x: 398, startPoint y: 241, endPoint x: 393, endPoint y: 241, distance: 5.7
click at [398, 240] on button "Controleer" at bounding box center [336, 244] width 265 height 18
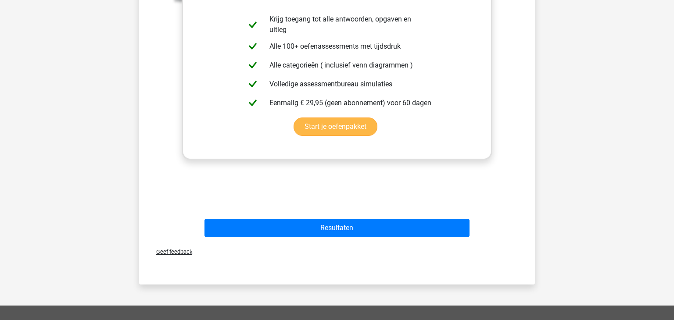
scroll to position [330, 0]
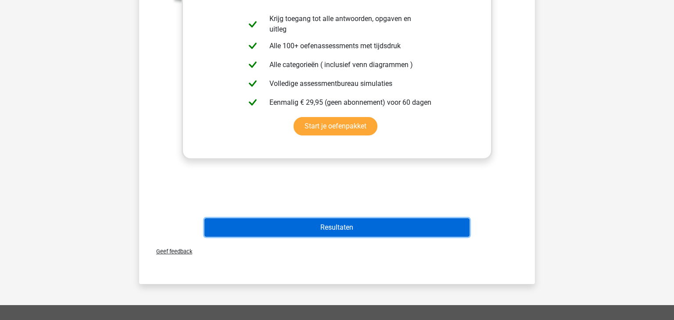
click at [339, 232] on button "Resultaten" at bounding box center [336, 227] width 265 height 18
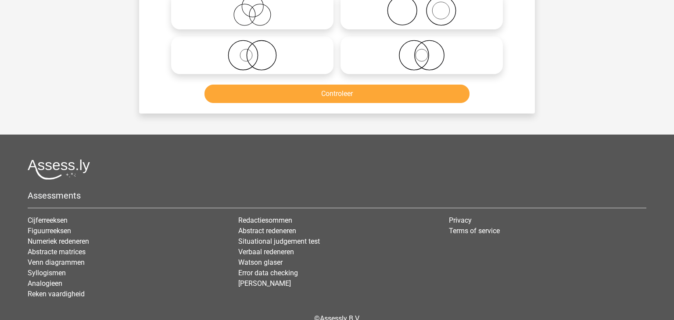
scroll to position [163, 0]
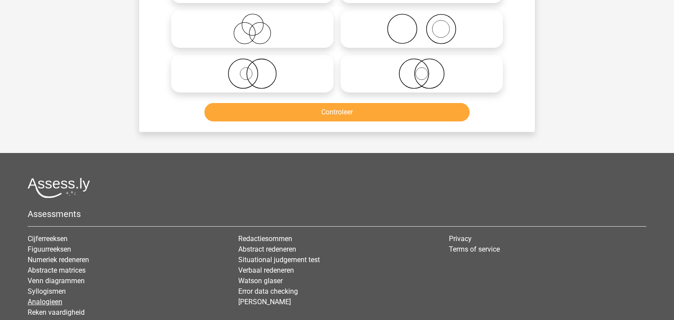
click at [41, 299] on link "Analogieen" at bounding box center [45, 302] width 35 height 8
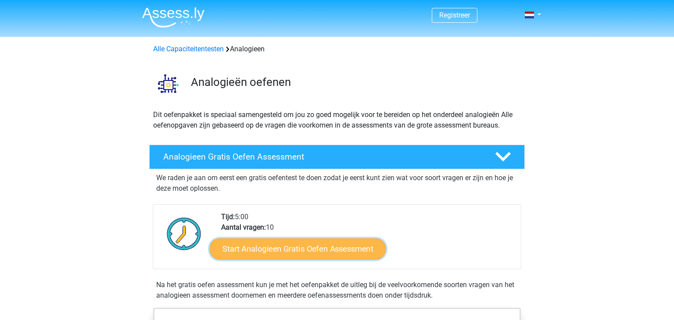
click at [281, 250] on link "Start Analogieen Gratis Oefen Assessment" at bounding box center [298, 248] width 176 height 21
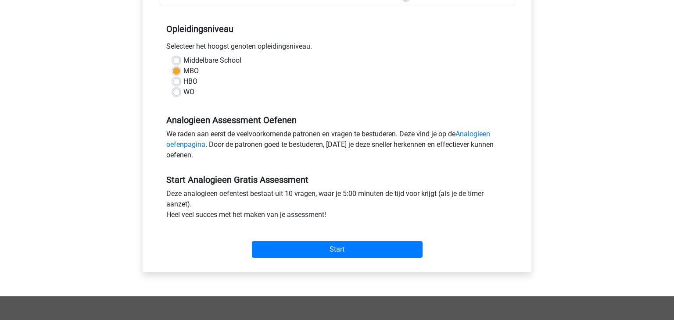
scroll to position [168, 0]
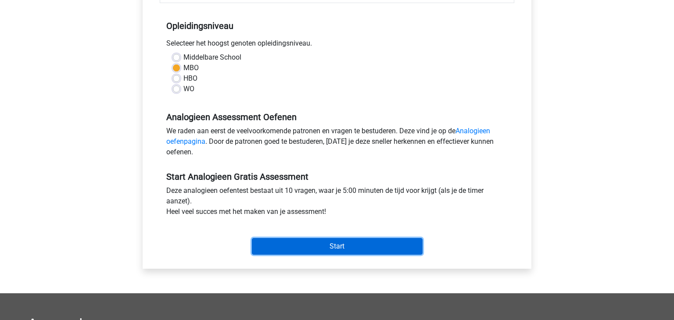
click at [303, 242] on input "Start" at bounding box center [337, 246] width 171 height 17
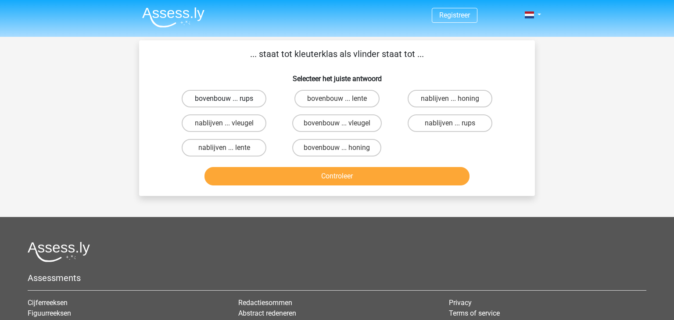
click at [218, 98] on label "bovenbouw ... rups" at bounding box center [224, 99] width 85 height 18
click at [224, 99] on input "bovenbouw ... rups" at bounding box center [227, 102] width 6 height 6
radio input "true"
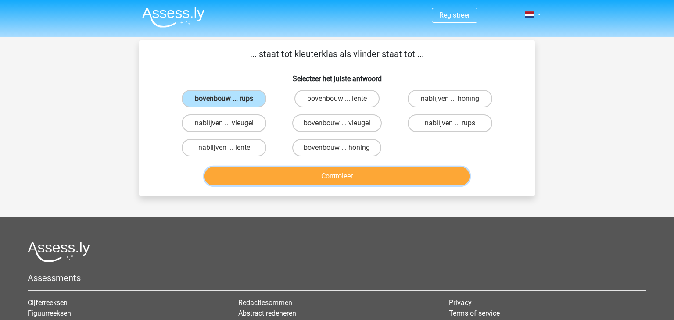
click at [297, 179] on button "Controleer" at bounding box center [336, 176] width 265 height 18
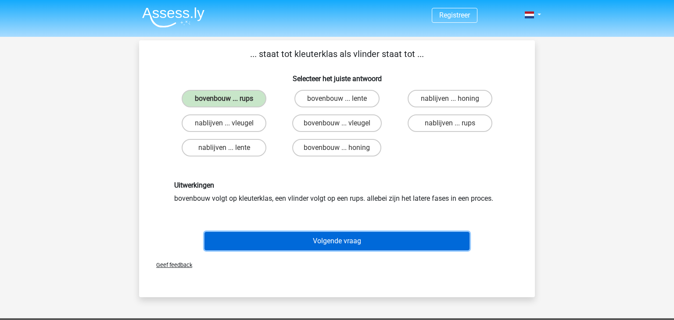
click at [312, 244] on button "Volgende vraag" at bounding box center [336, 241] width 265 height 18
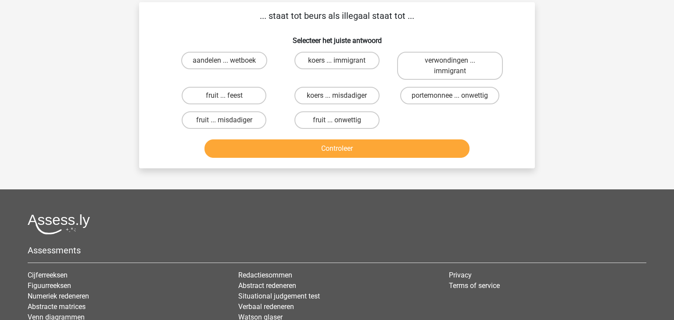
scroll to position [40, 0]
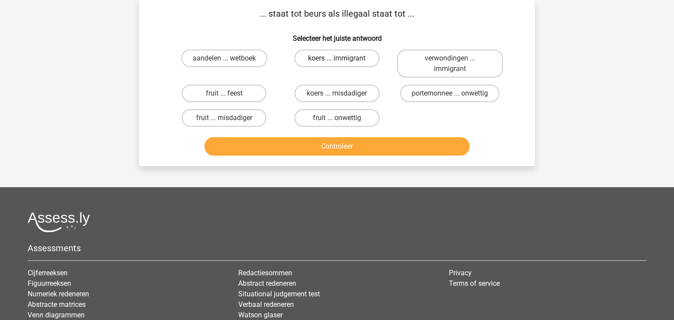
click at [318, 62] on label "koers ... immigrant" at bounding box center [336, 59] width 85 height 18
click at [337, 62] on input "koers ... immigrant" at bounding box center [340, 61] width 6 height 6
radio input "true"
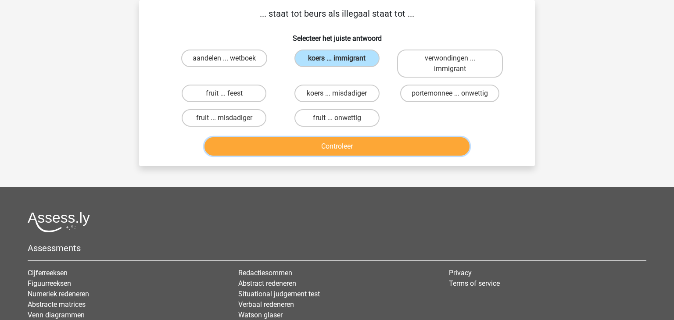
click at [361, 150] on button "Controleer" at bounding box center [336, 146] width 265 height 18
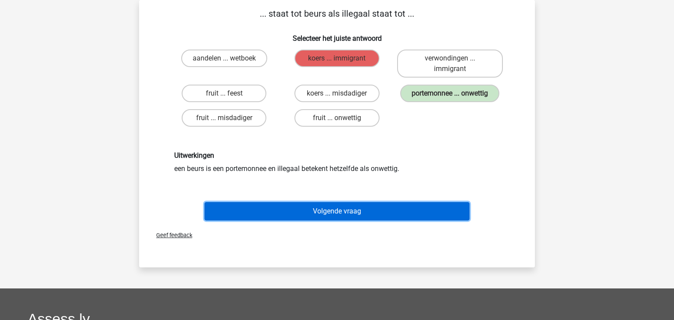
drag, startPoint x: 382, startPoint y: 217, endPoint x: 362, endPoint y: 211, distance: 21.2
click at [381, 215] on button "Volgende vraag" at bounding box center [336, 211] width 265 height 18
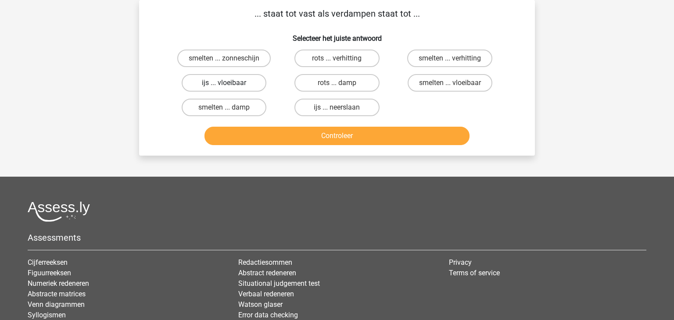
click at [209, 84] on label "ijs ... vloeibaar" at bounding box center [224, 83] width 85 height 18
click at [224, 84] on input "ijs ... vloeibaar" at bounding box center [227, 86] width 6 height 6
radio input "true"
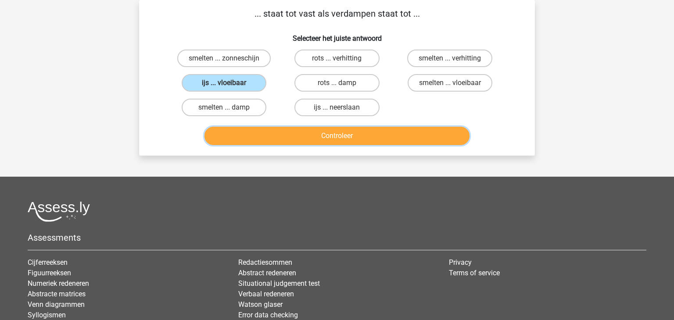
click at [356, 140] on button "Controleer" at bounding box center [336, 136] width 265 height 18
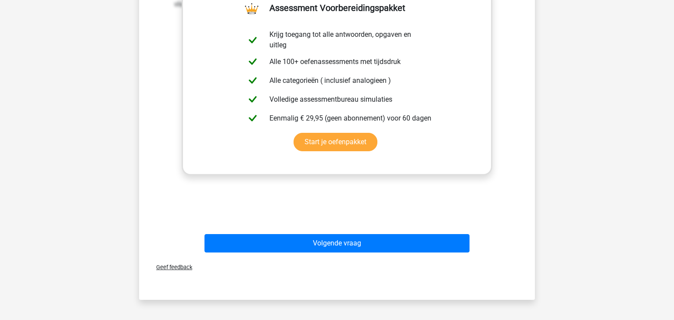
scroll to position [300, 0]
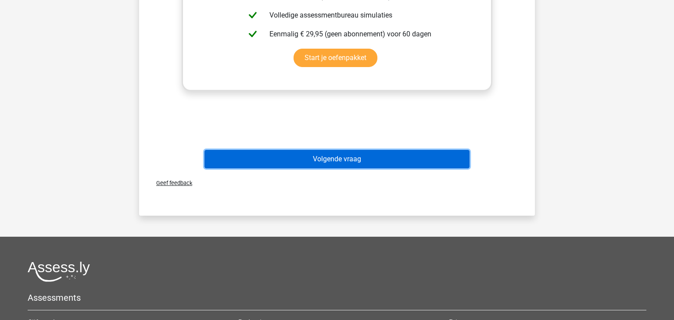
click at [352, 162] on button "Volgende vraag" at bounding box center [336, 159] width 265 height 18
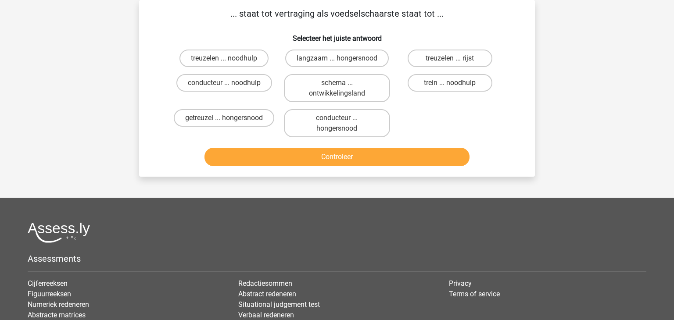
scroll to position [36, 0]
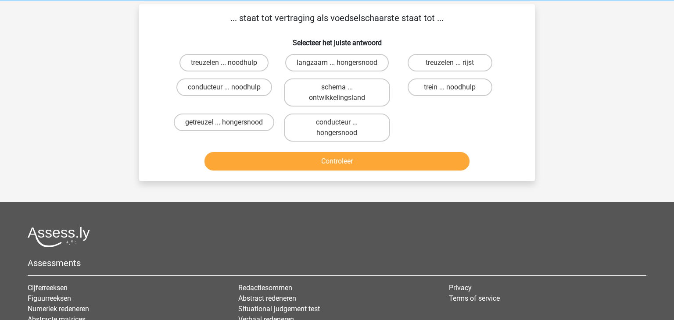
drag, startPoint x: 455, startPoint y: 93, endPoint x: 450, endPoint y: 104, distance: 12.4
click at [453, 95] on label "trein ... noodhulp" at bounding box center [449, 88] width 85 height 18
click at [453, 93] on input "trein ... noodhulp" at bounding box center [453, 90] width 6 height 6
radio input "true"
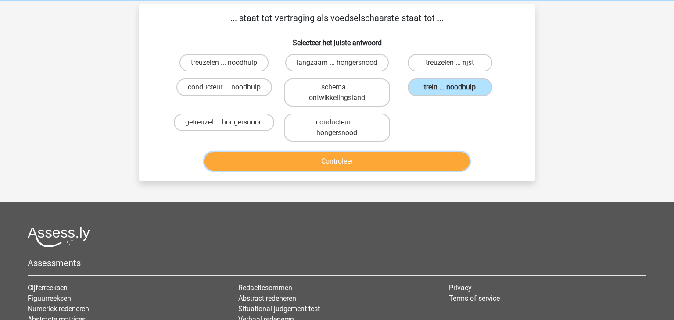
click at [429, 161] on button "Controleer" at bounding box center [336, 161] width 265 height 18
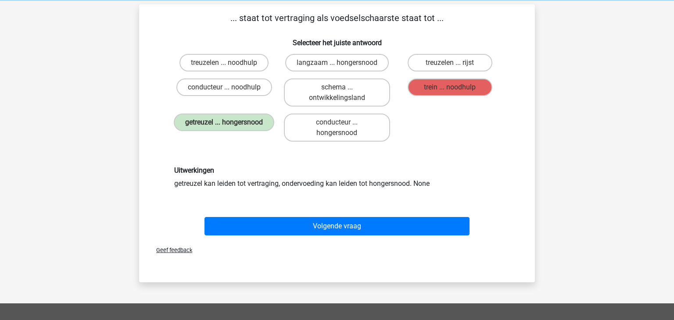
drag, startPoint x: 421, startPoint y: 163, endPoint x: 36, endPoint y: 218, distance: 389.0
click at [36, 218] on div "Registreer Nederlands English" at bounding box center [337, 249] width 674 height 571
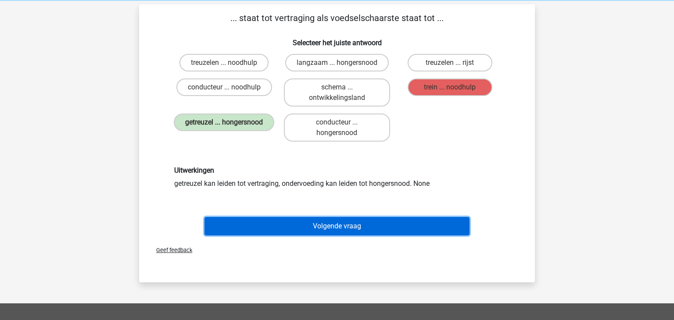
click at [337, 226] on button "Volgende vraag" at bounding box center [336, 226] width 265 height 18
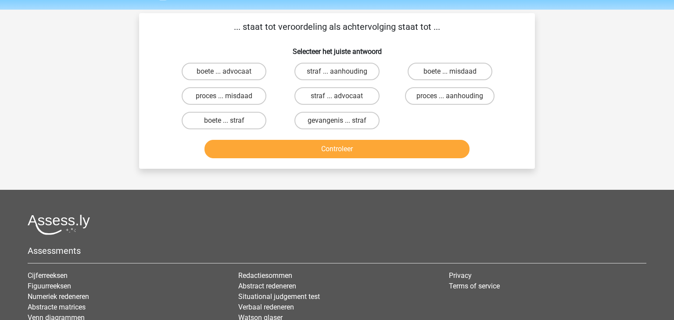
scroll to position [27, 0]
click at [444, 98] on label "proces ... aanhouding" at bounding box center [449, 97] width 89 height 18
click at [450, 98] on input "proces ... aanhouding" at bounding box center [453, 99] width 6 height 6
radio input "true"
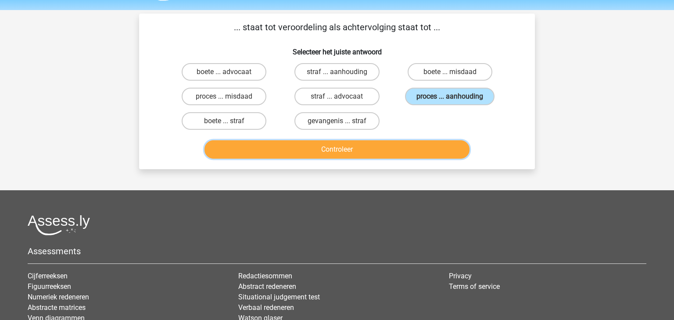
click at [280, 147] on button "Controleer" at bounding box center [336, 149] width 265 height 18
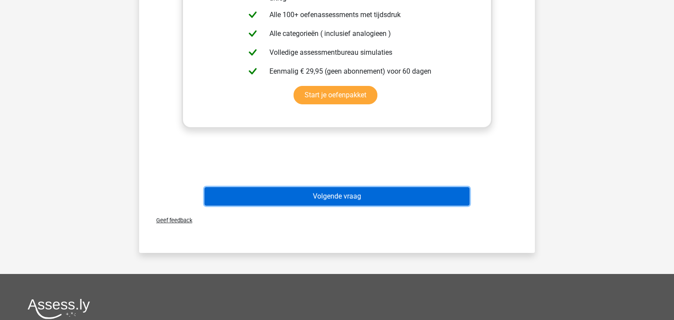
click at [298, 199] on button "Volgende vraag" at bounding box center [336, 196] width 265 height 18
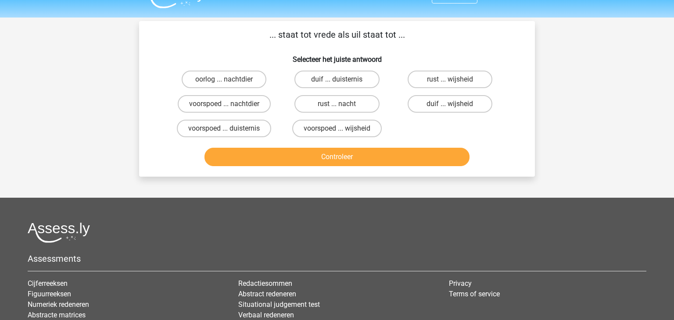
scroll to position [13, 0]
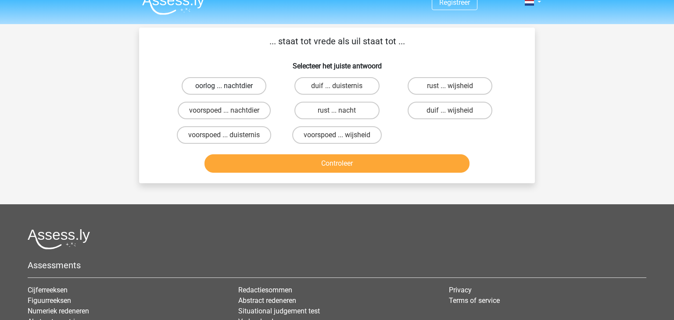
click at [233, 87] on label "oorlog ... nachtdier" at bounding box center [224, 86] width 85 height 18
click at [230, 87] on input "oorlog ... nachtdier" at bounding box center [227, 89] width 6 height 6
radio input "true"
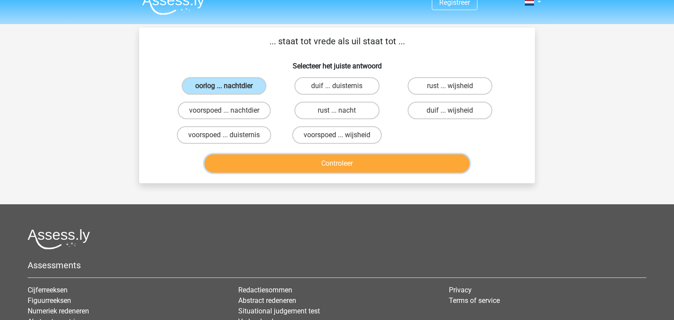
click at [293, 165] on button "Controleer" at bounding box center [336, 163] width 265 height 18
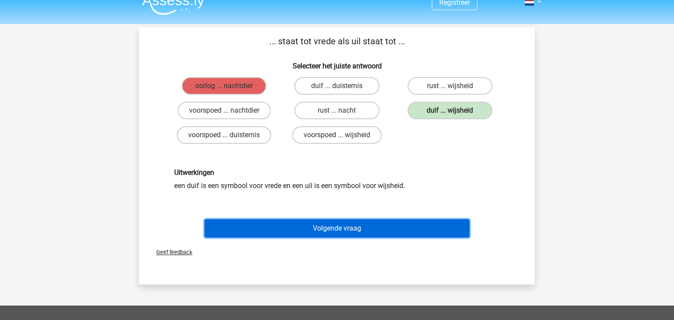
click at [398, 227] on button "Volgende vraag" at bounding box center [336, 228] width 265 height 18
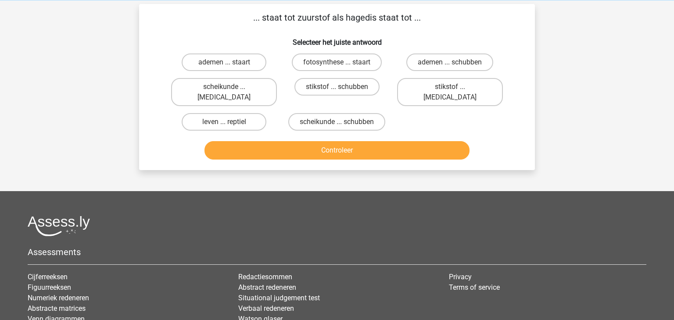
scroll to position [36, 0]
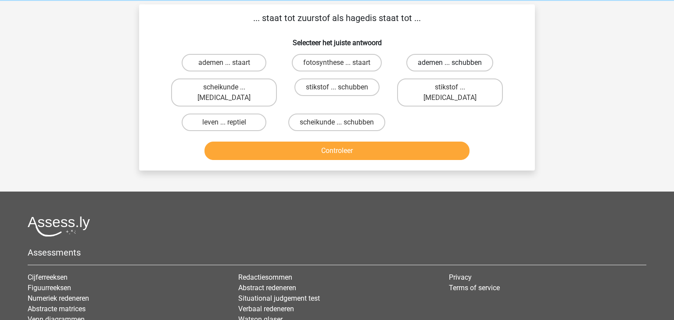
click at [472, 56] on label "ademen ... schubben" at bounding box center [449, 63] width 87 height 18
click at [455, 63] on input "ademen ... schubben" at bounding box center [453, 66] width 6 height 6
radio input "true"
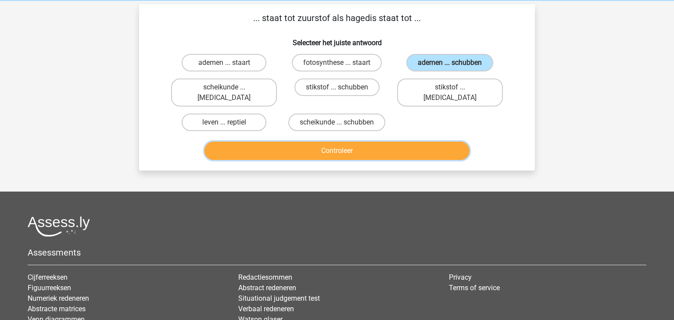
click at [412, 143] on button "Controleer" at bounding box center [336, 151] width 265 height 18
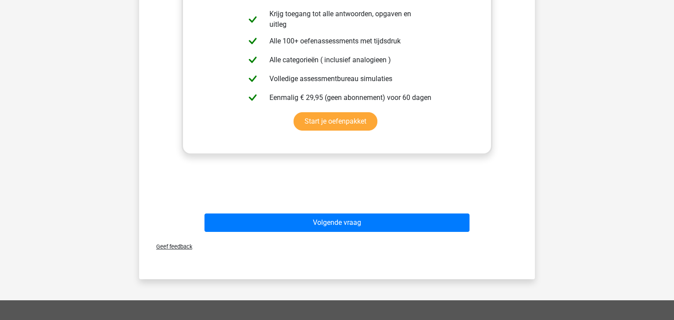
scroll to position [327, 0]
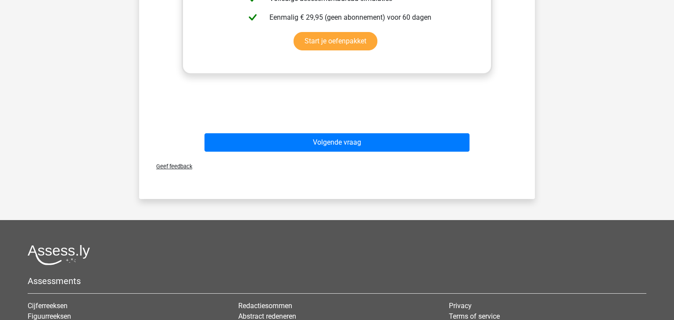
click at [411, 126] on div "Volgende vraag" at bounding box center [337, 140] width 368 height 29
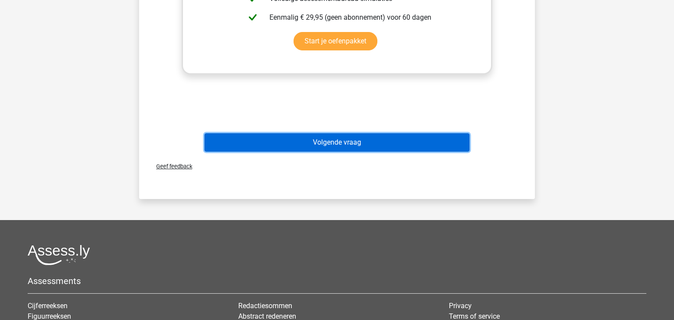
click at [404, 136] on button "Volgende vraag" at bounding box center [336, 142] width 265 height 18
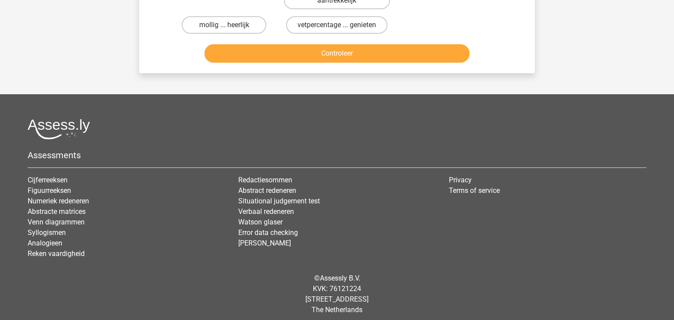
scroll to position [40, 0]
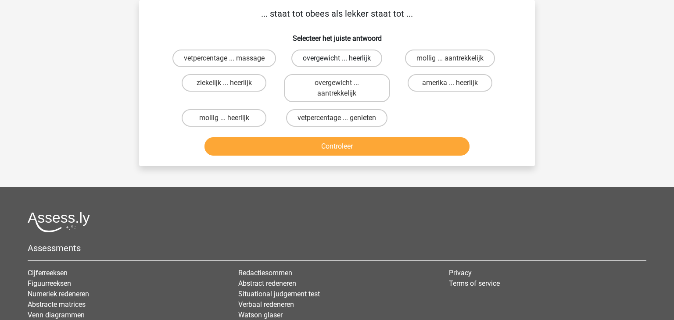
drag, startPoint x: 342, startPoint y: 55, endPoint x: 348, endPoint y: 51, distance: 7.5
click at [347, 53] on label "overgewicht ... heerlijk" at bounding box center [336, 59] width 91 height 18
click at [343, 58] on input "overgewicht ... heerlijk" at bounding box center [340, 61] width 6 height 6
radio input "true"
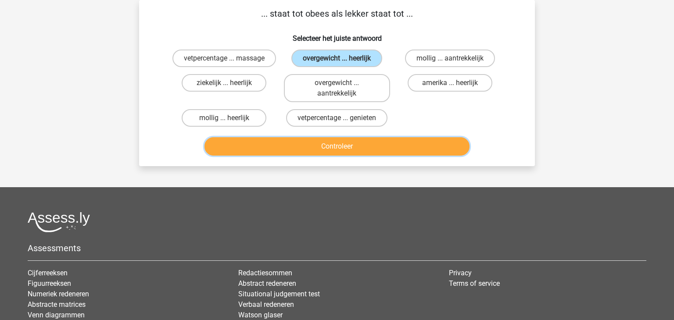
click at [391, 139] on button "Controleer" at bounding box center [336, 146] width 265 height 18
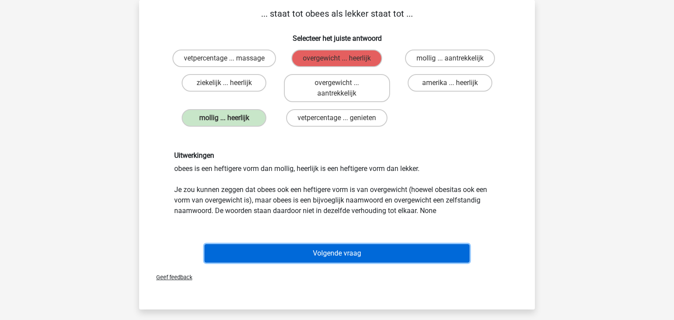
click at [387, 244] on button "Volgende vraag" at bounding box center [336, 253] width 265 height 18
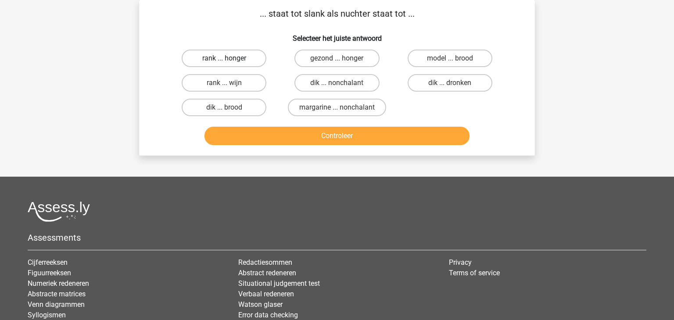
click at [248, 65] on label "rank ... honger" at bounding box center [224, 59] width 85 height 18
click at [230, 64] on input "rank ... honger" at bounding box center [227, 61] width 6 height 6
radio input "true"
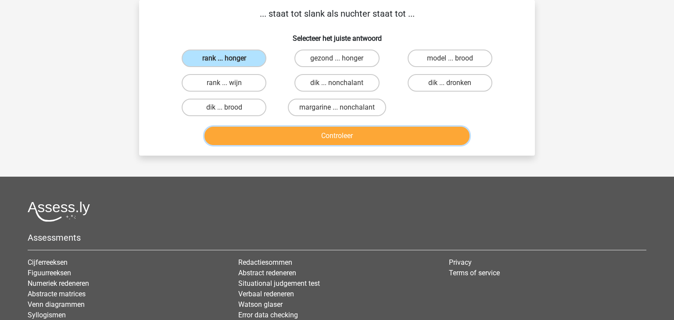
click at [297, 139] on button "Controleer" at bounding box center [336, 136] width 265 height 18
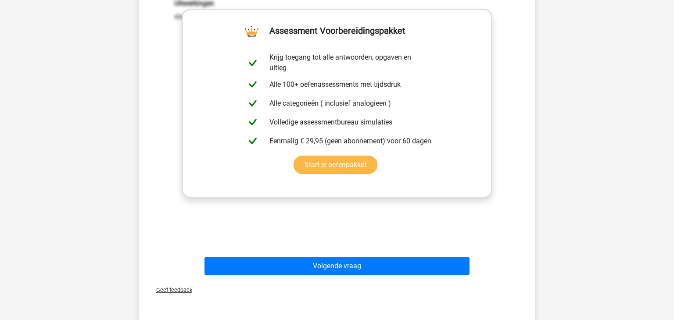
scroll to position [204, 0]
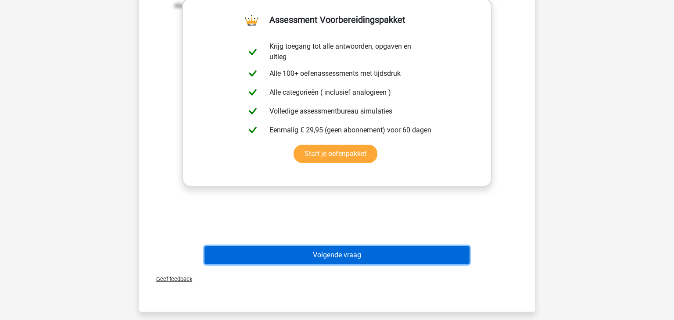
click at [359, 263] on button "Volgende vraag" at bounding box center [336, 255] width 265 height 18
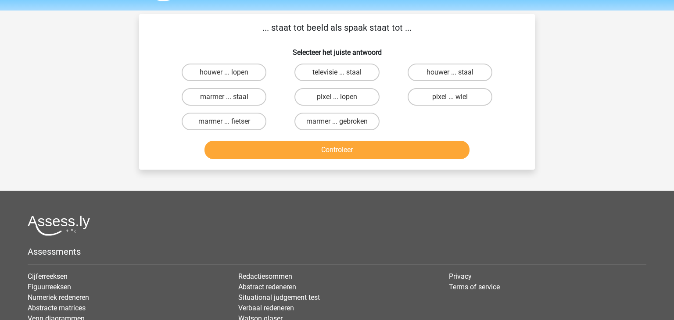
scroll to position [22, 0]
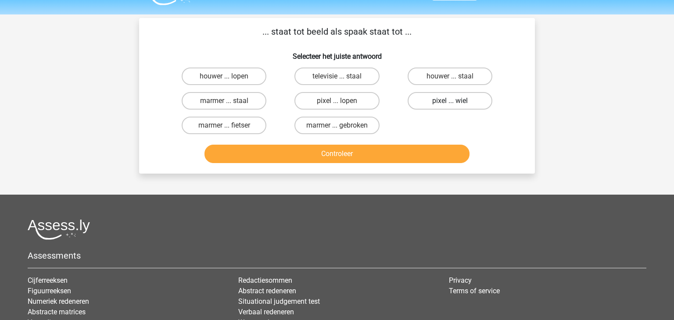
click at [443, 107] on label "pixel ... wiel" at bounding box center [449, 101] width 85 height 18
click at [450, 107] on input "pixel ... wiel" at bounding box center [453, 104] width 6 height 6
radio input "true"
drag, startPoint x: 434, startPoint y: 129, endPoint x: 427, endPoint y: 150, distance: 21.9
click at [427, 150] on div "... staat tot beeld als spaak staat tot ... Selecteer het juiste antwoord houwe…" at bounding box center [337, 96] width 389 height 142
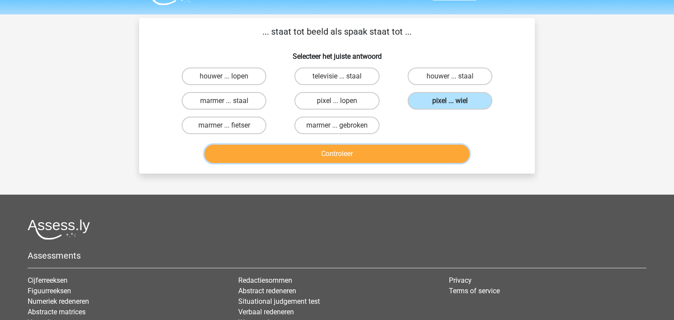
click at [426, 150] on button "Controleer" at bounding box center [336, 154] width 265 height 18
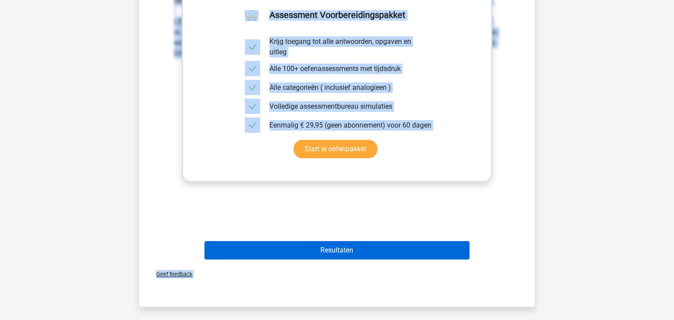
scroll to position [225, 0]
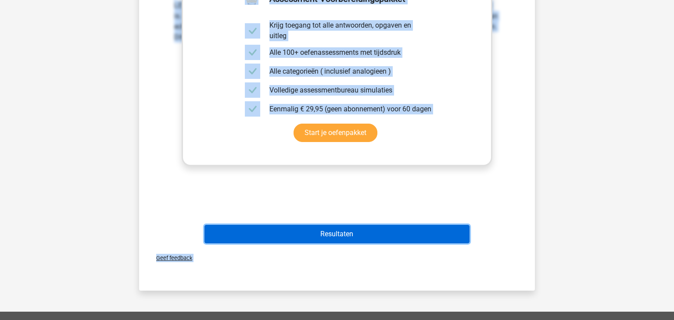
click at [412, 229] on button "Resultaten" at bounding box center [336, 234] width 265 height 18
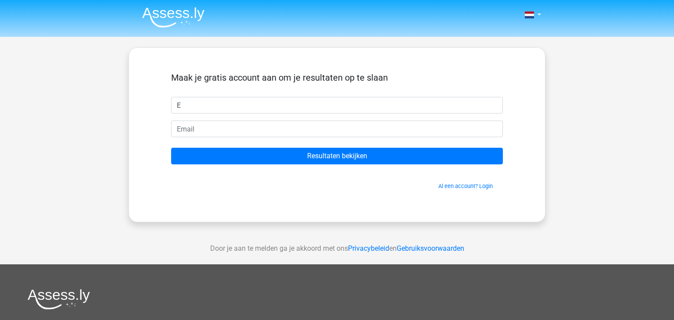
type input "[PERSON_NAME]"
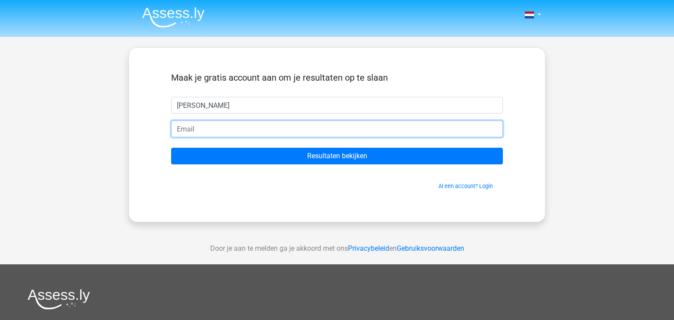
click at [255, 126] on input "email" at bounding box center [337, 129] width 332 height 17
type input "[EMAIL_ADDRESS][DOMAIN_NAME]"
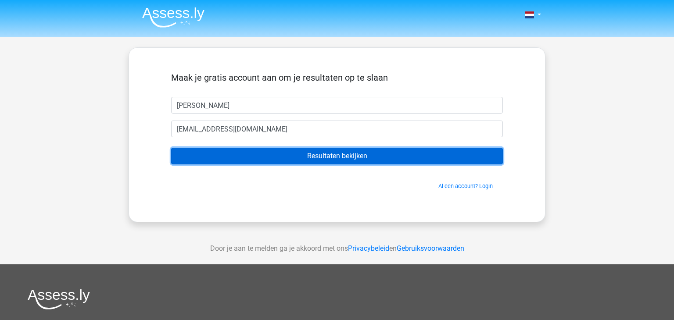
click at [340, 157] on input "Resultaten bekijken" at bounding box center [337, 156] width 332 height 17
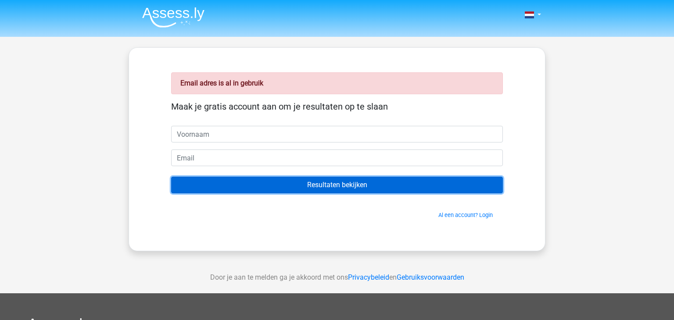
click at [327, 185] on input "Resultaten bekijken" at bounding box center [337, 185] width 332 height 17
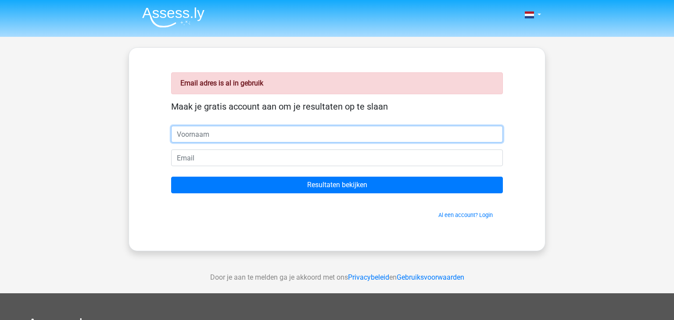
click at [301, 135] on input "text" at bounding box center [337, 134] width 332 height 17
type input "Eelco"
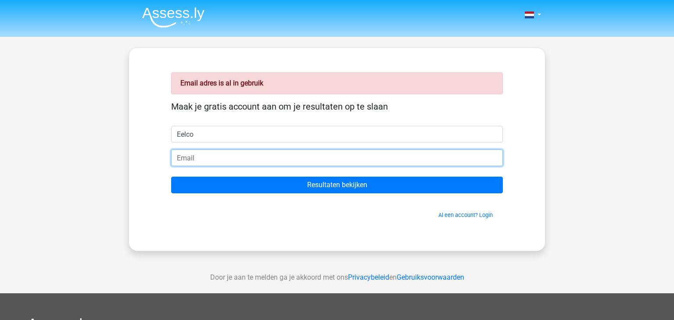
click at [258, 163] on input "email" at bounding box center [337, 158] width 332 height 17
type input "e.boerse@hotmail.com"
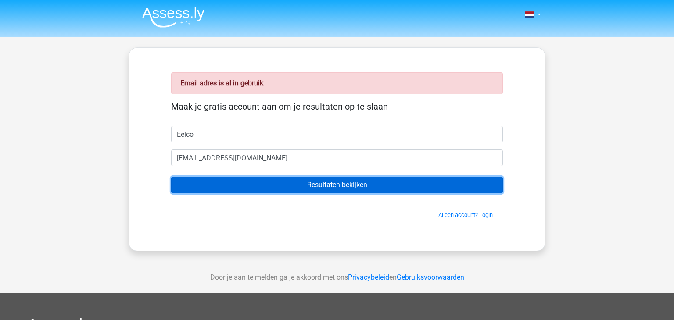
click at [314, 185] on input "Resultaten bekijken" at bounding box center [337, 185] width 332 height 17
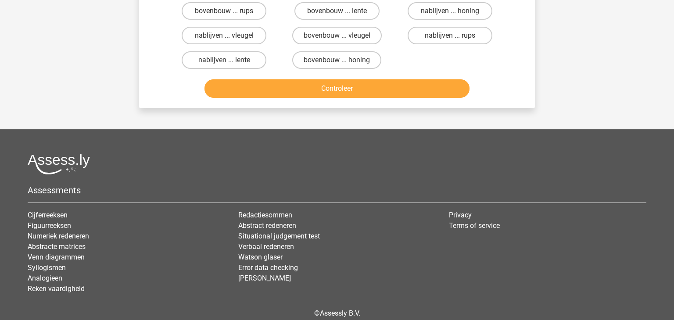
scroll to position [86, 0]
